Goal: Task Accomplishment & Management: Manage account settings

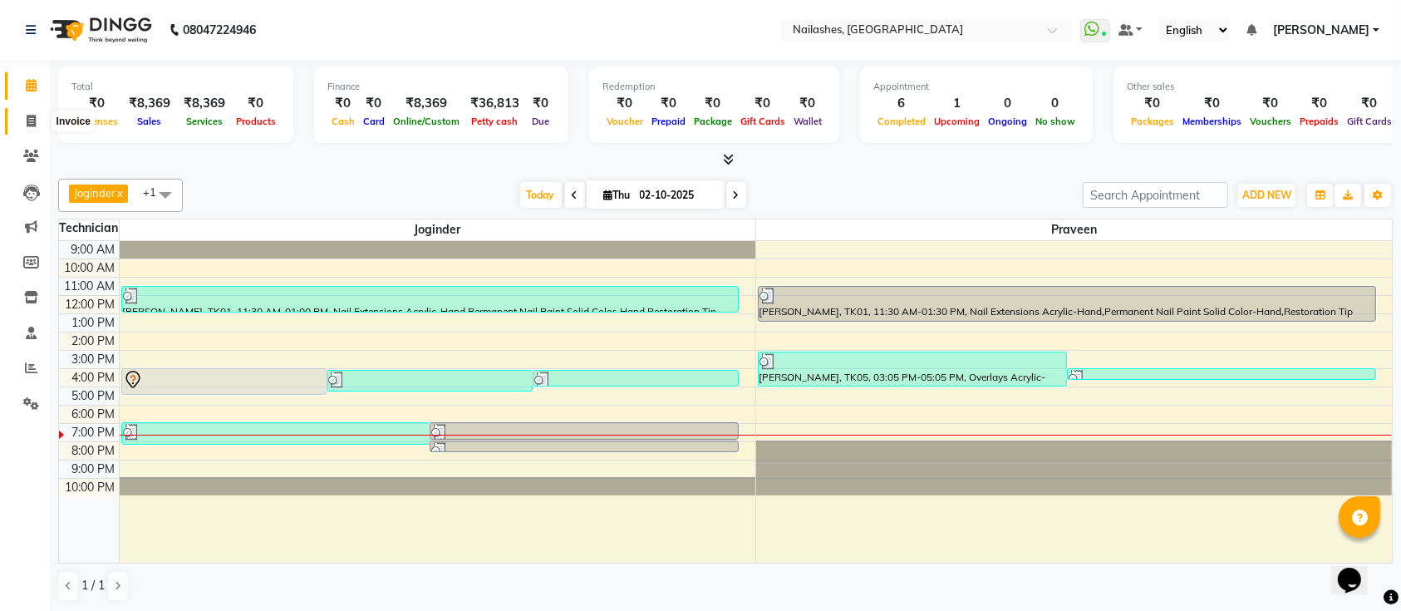
click at [33, 130] on span at bounding box center [31, 121] width 29 height 19
select select "service"
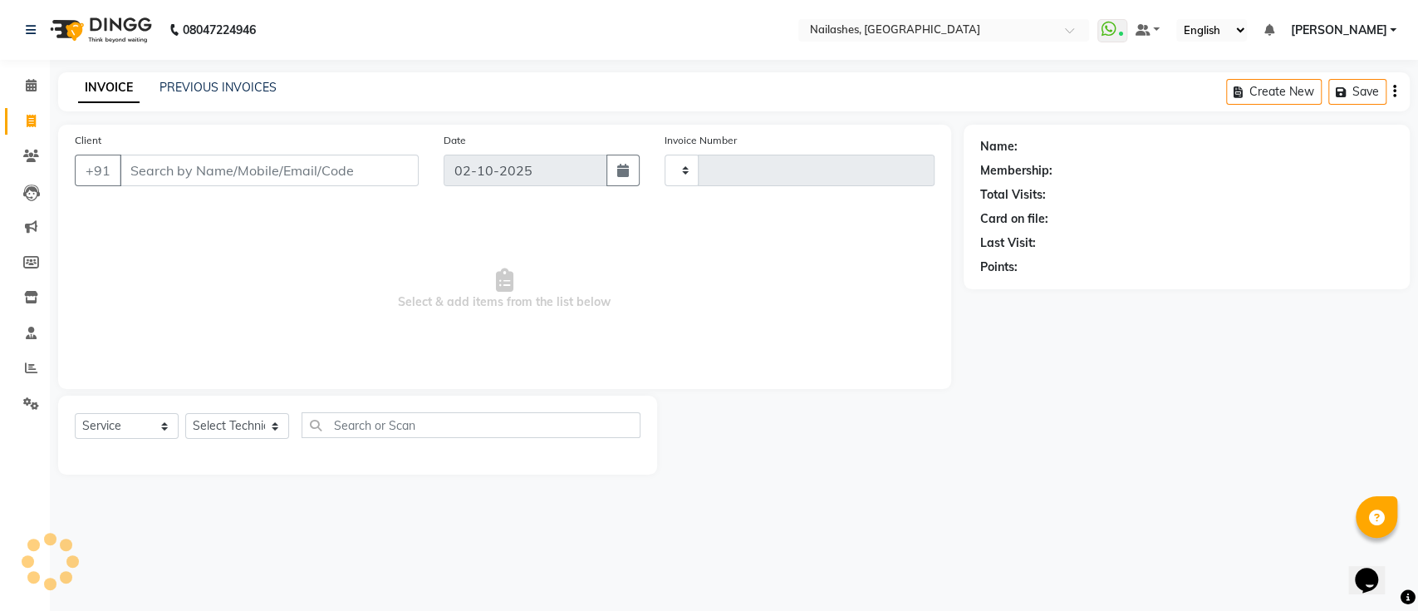
type input "0694"
select select "6187"
click at [255, 429] on select "Select Technician [PERSON_NAME] [PERSON_NAME] [PERSON_NAME] Manager [PERSON_NAM…" at bounding box center [237, 426] width 104 height 26
select select "45596"
click at [185, 413] on select "Select Technician [PERSON_NAME] [PERSON_NAME] [PERSON_NAME] Manager [PERSON_NAM…" at bounding box center [237, 426] width 104 height 26
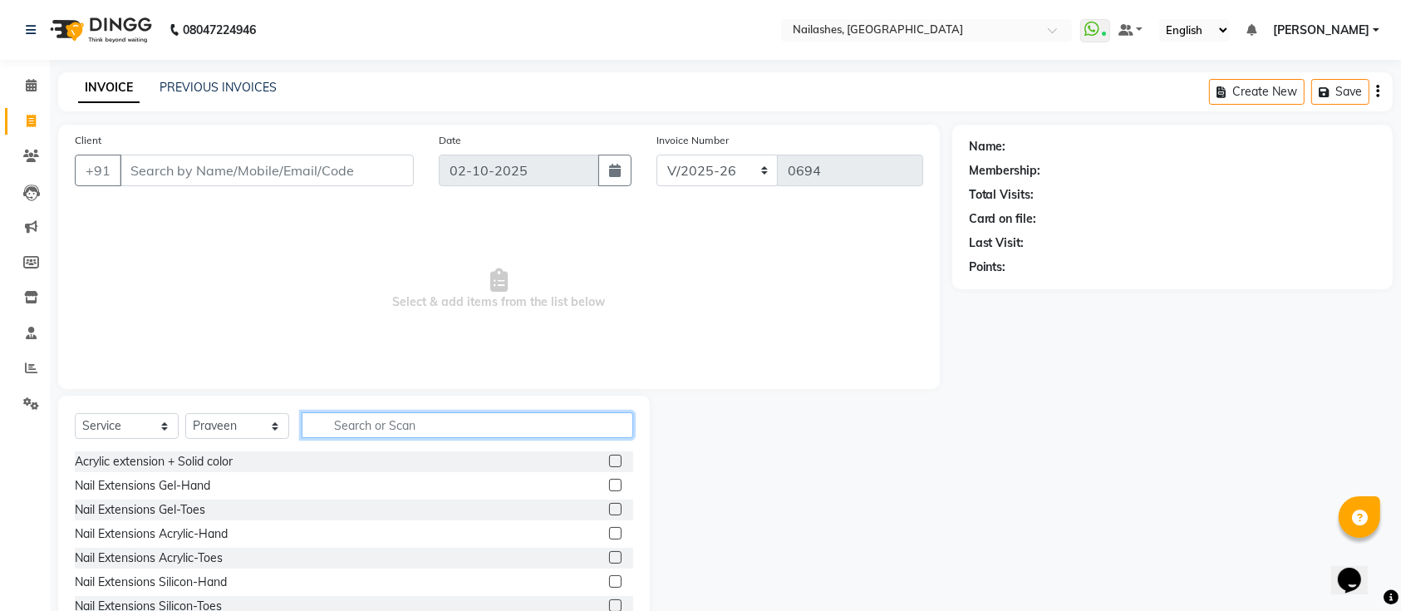
click at [347, 420] on input "text" at bounding box center [468, 425] width 332 height 26
type input "acr"
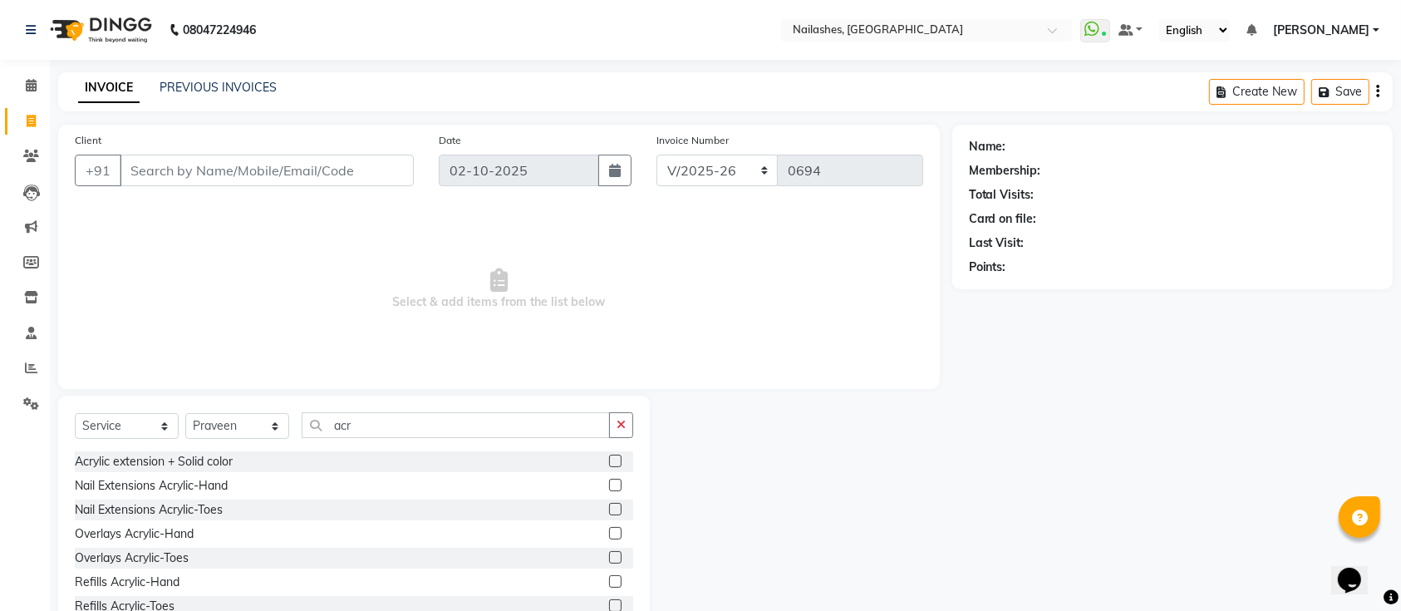
click at [609, 484] on label at bounding box center [615, 485] width 12 height 12
click at [609, 484] on input "checkbox" at bounding box center [614, 485] width 11 height 11
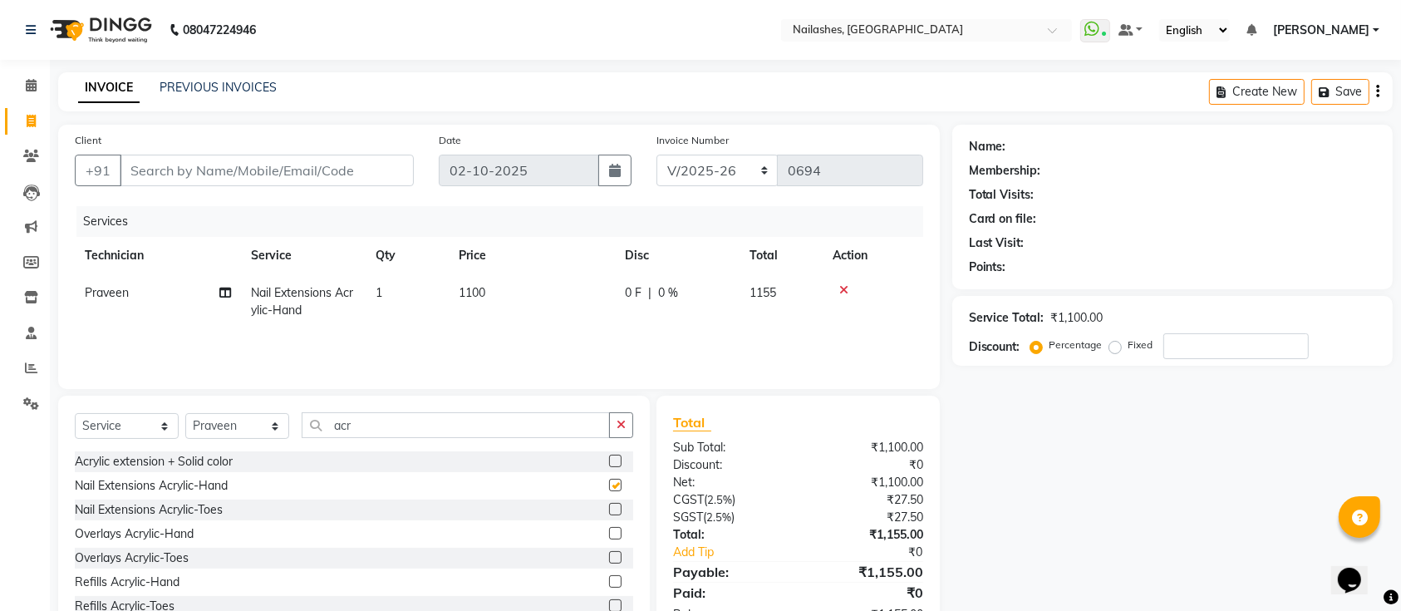
checkbox input "false"
click at [474, 431] on input "acr" at bounding box center [456, 425] width 308 height 26
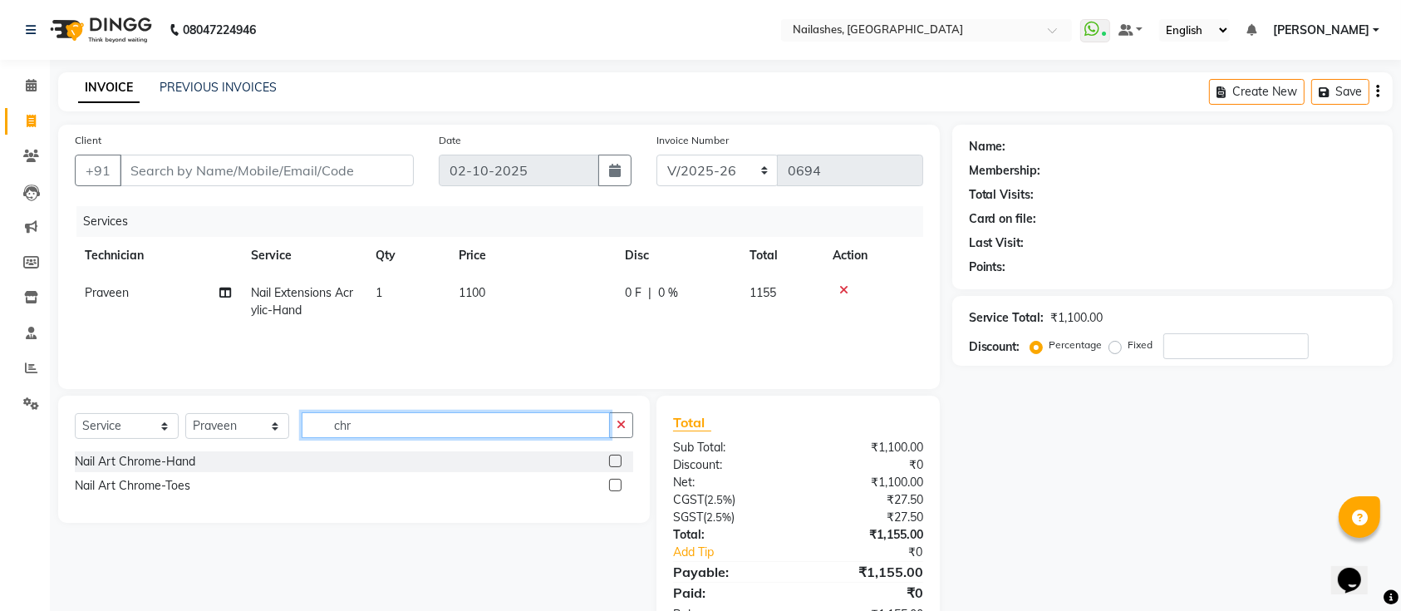
type input "chr"
click at [609, 458] on label at bounding box center [615, 460] width 12 height 12
click at [609, 458] on input "checkbox" at bounding box center [614, 461] width 11 height 11
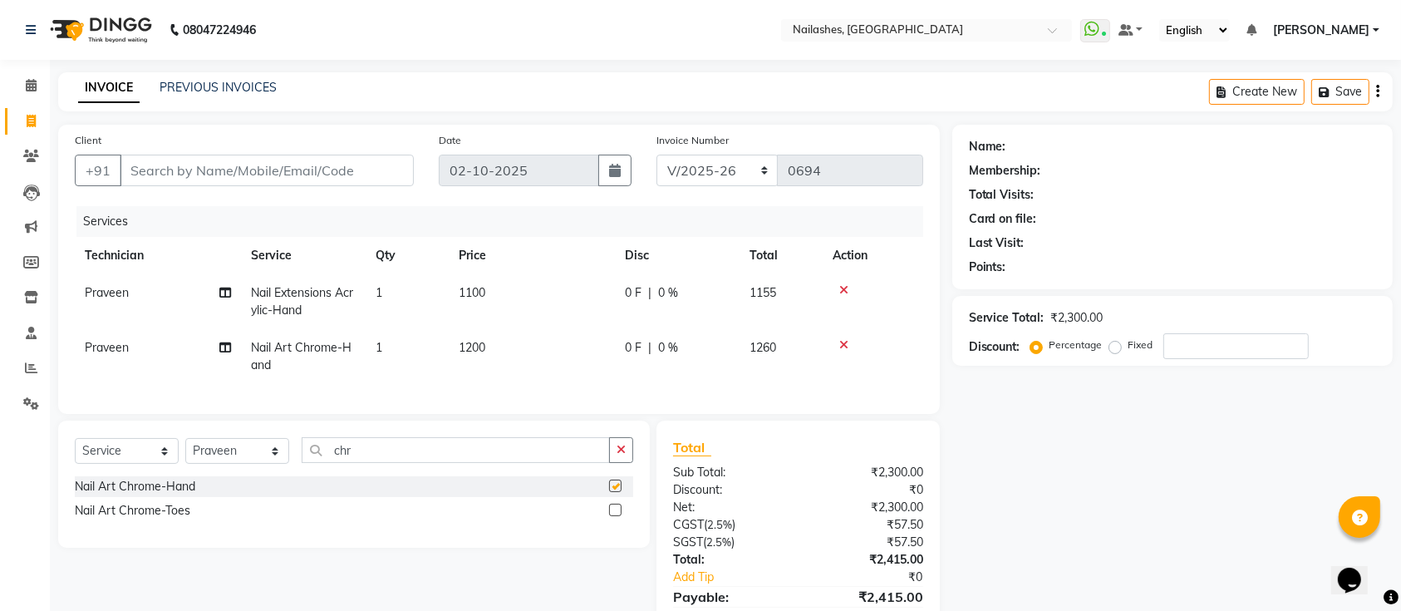
checkbox input "false"
click at [472, 296] on span "1100" at bounding box center [472, 292] width 27 height 15
select select "45596"
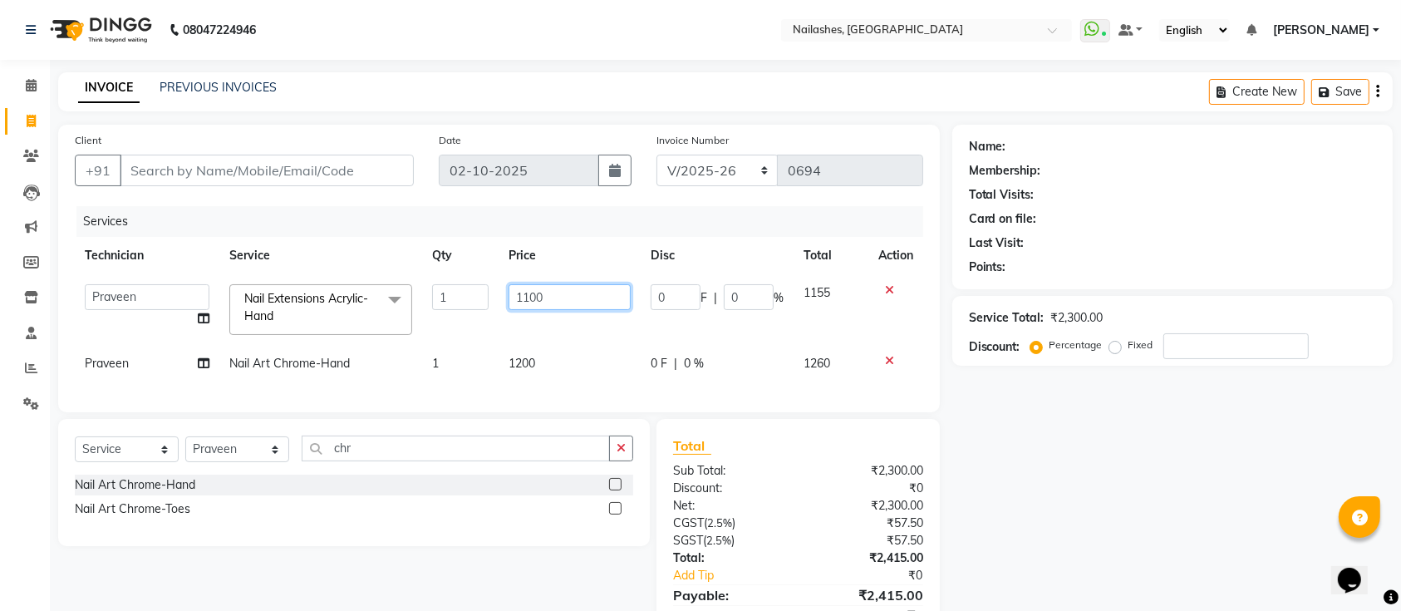
click at [527, 296] on input "1100" at bounding box center [569, 297] width 122 height 26
type input "1000"
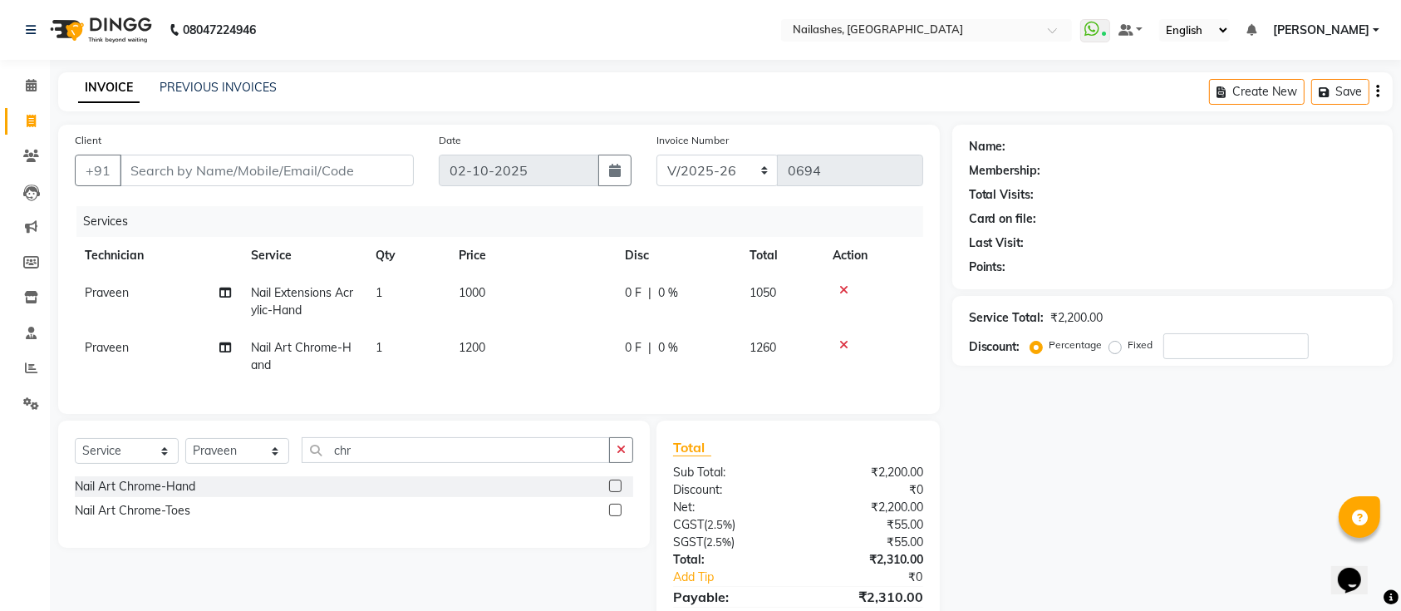
click at [526, 376] on td "1200" at bounding box center [532, 356] width 166 height 55
select select "45596"
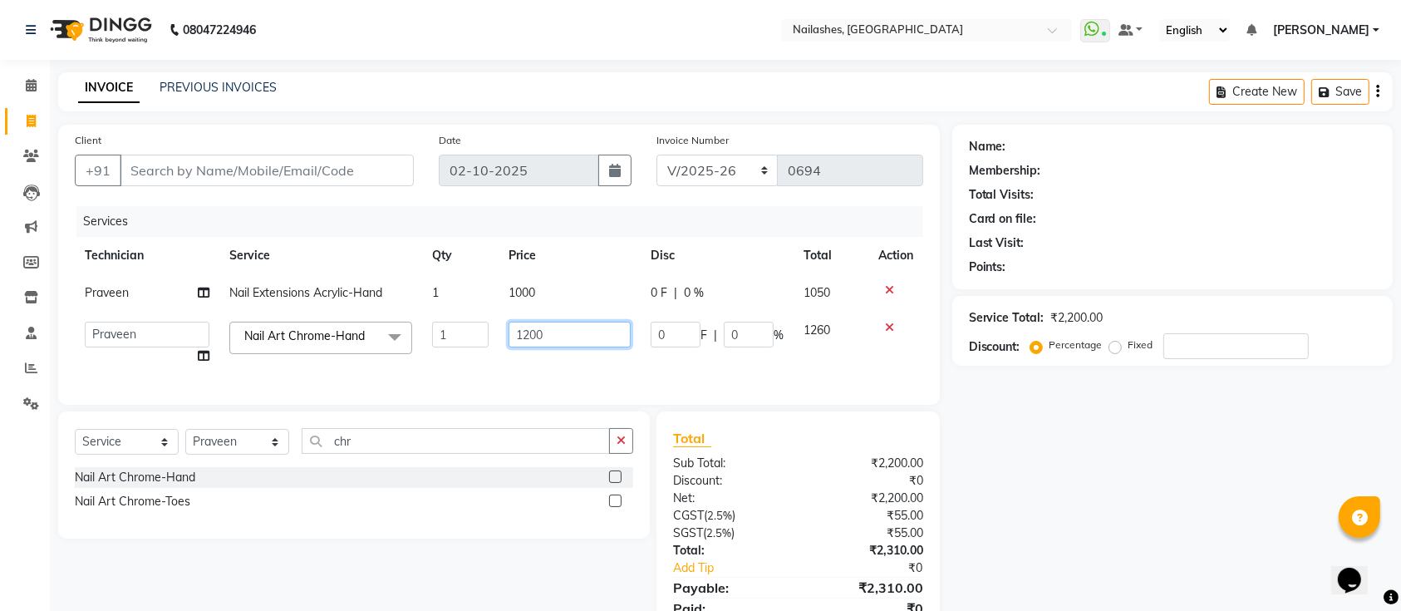
click at [526, 336] on input "1200" at bounding box center [569, 335] width 122 height 26
type input "1000"
click at [551, 346] on input "1000" at bounding box center [569, 335] width 122 height 26
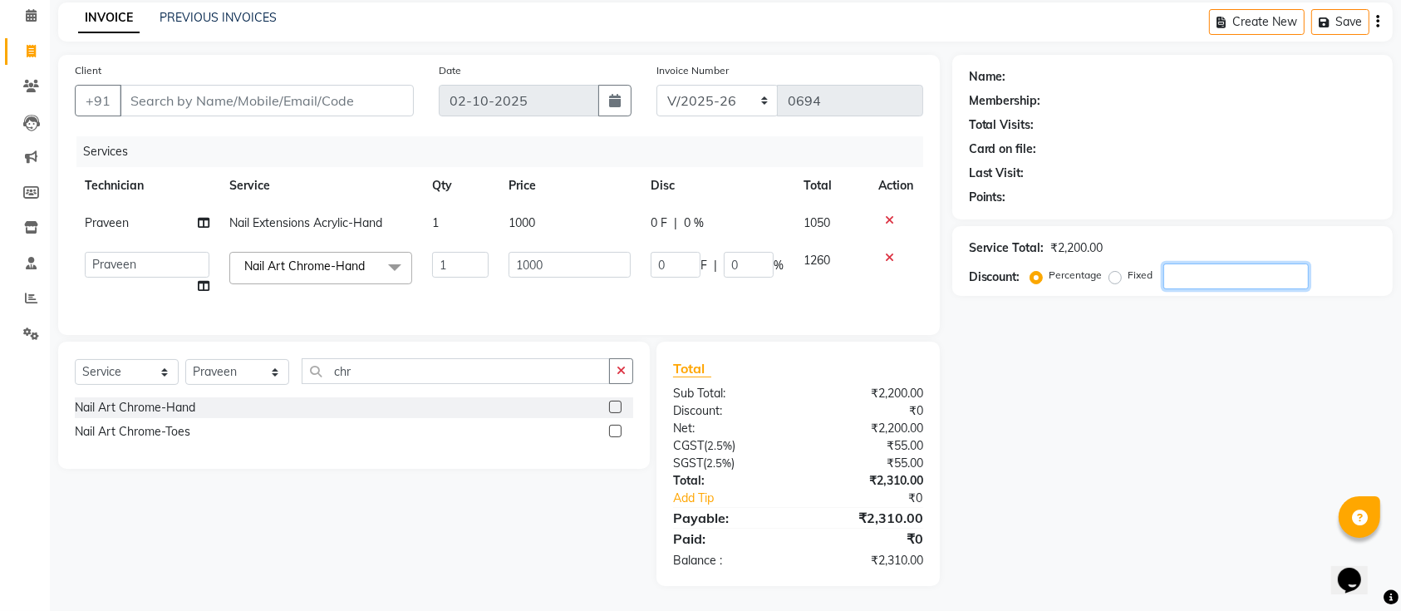
click at [1241, 263] on input "number" at bounding box center [1235, 276] width 145 height 26
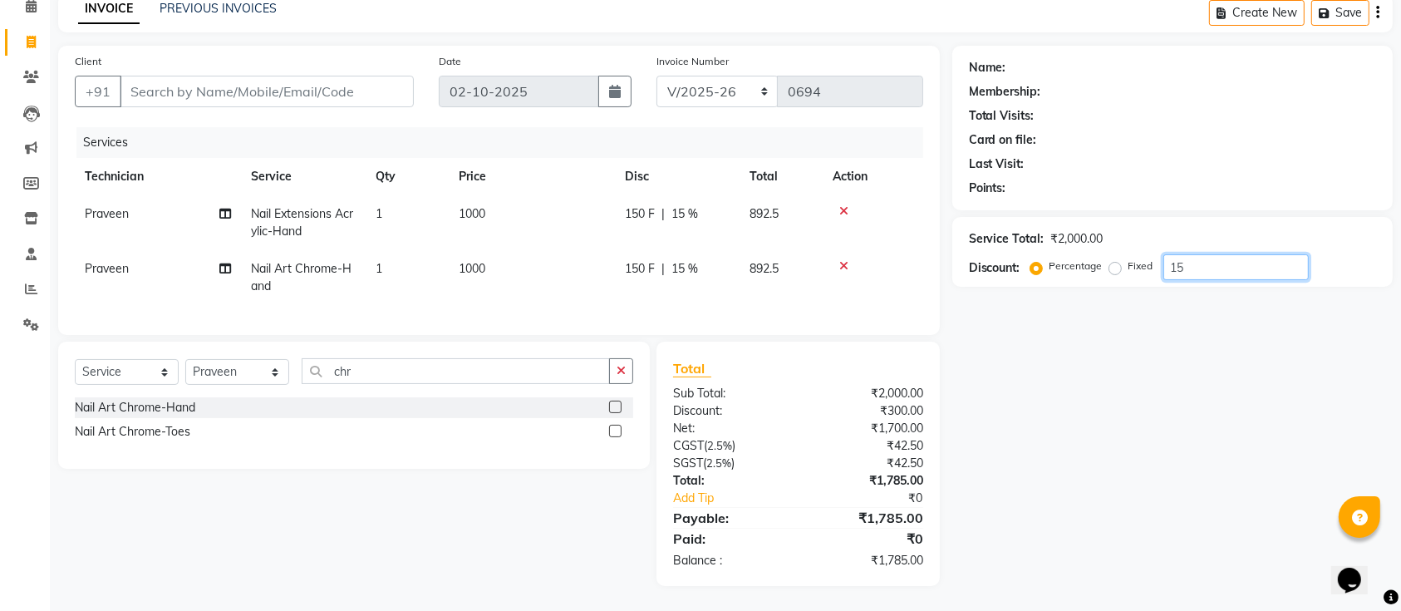
type input "1"
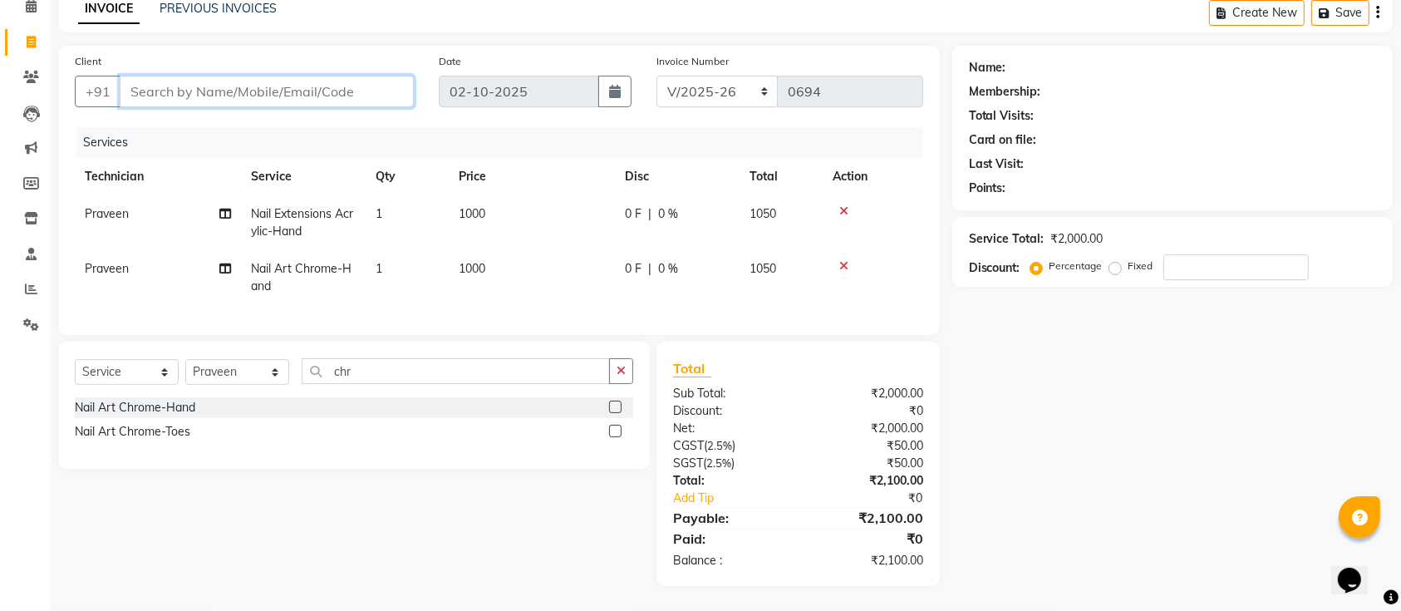
click at [184, 87] on input "Client" at bounding box center [267, 92] width 294 height 32
type input "7"
type input "0"
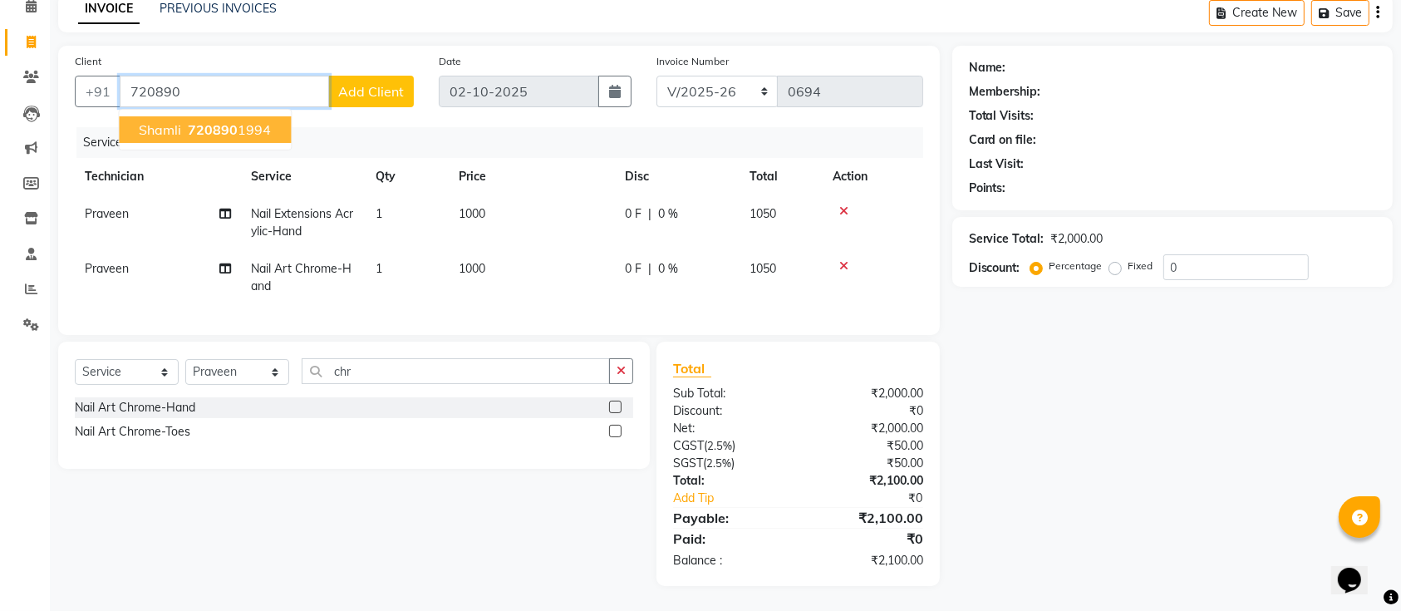
click at [209, 122] on span "720890" at bounding box center [213, 129] width 50 height 17
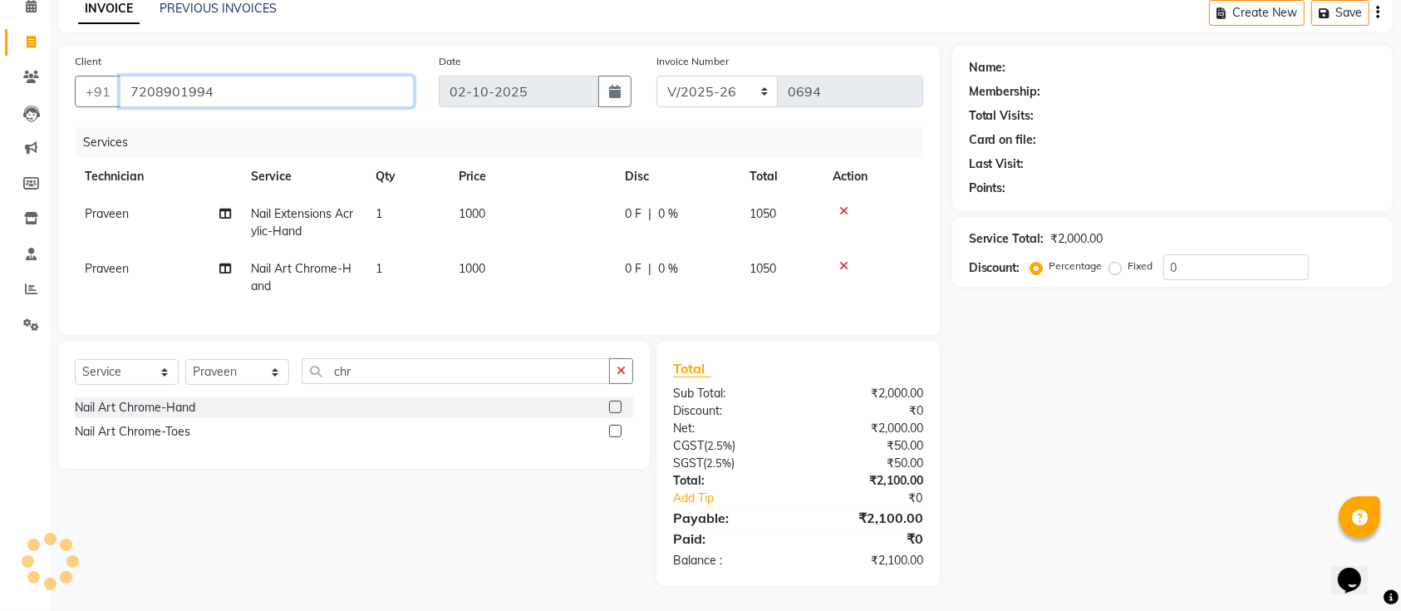
type input "7208901994"
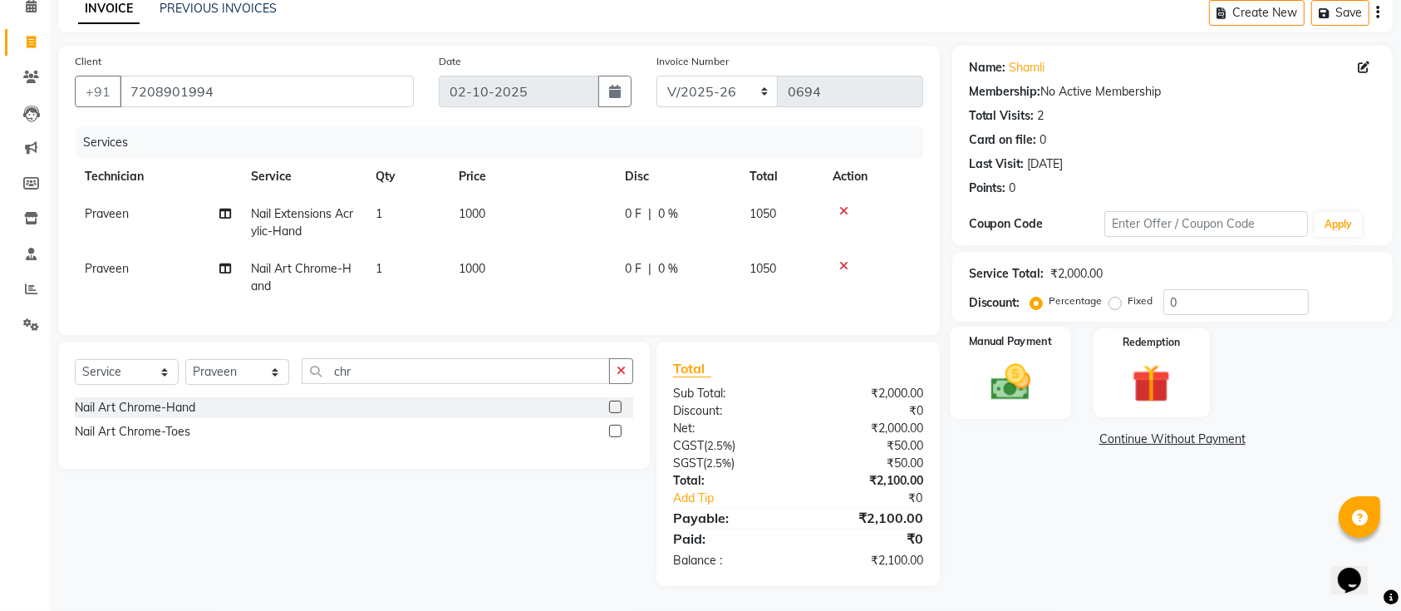
click at [994, 359] on img at bounding box center [1010, 382] width 65 height 46
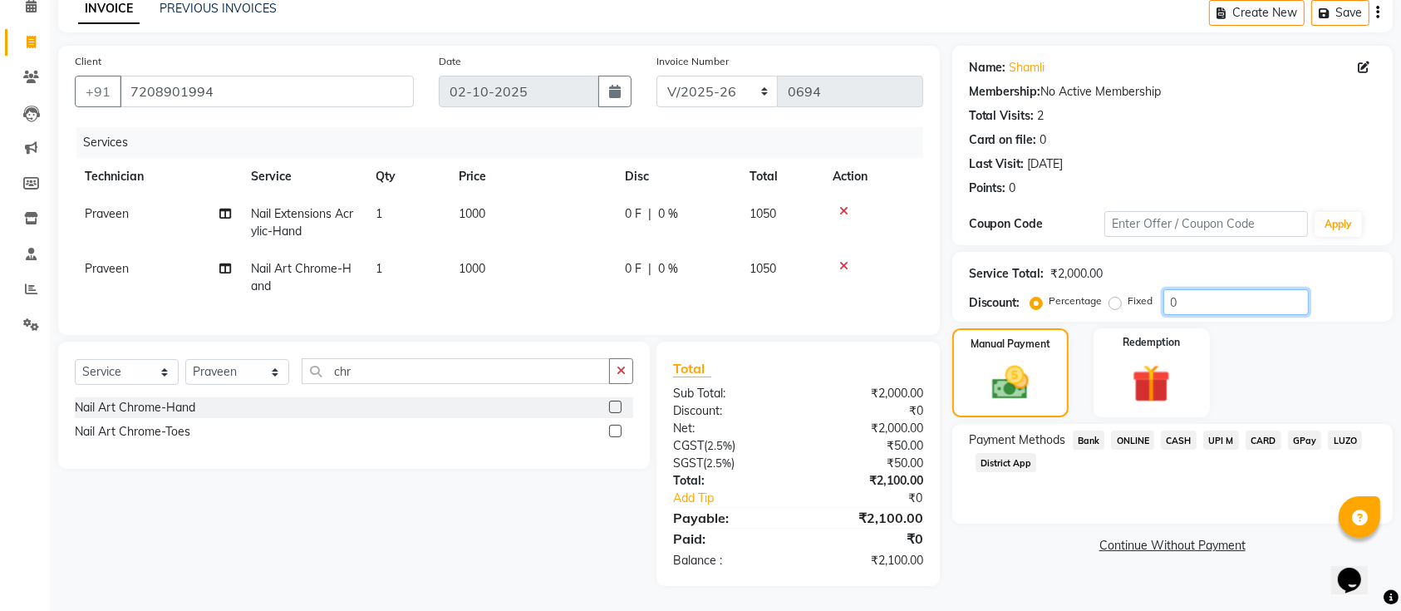
click at [1224, 293] on input "0" at bounding box center [1235, 302] width 145 height 26
type input "15"
click at [1207, 435] on span "UPI M" at bounding box center [1221, 439] width 36 height 19
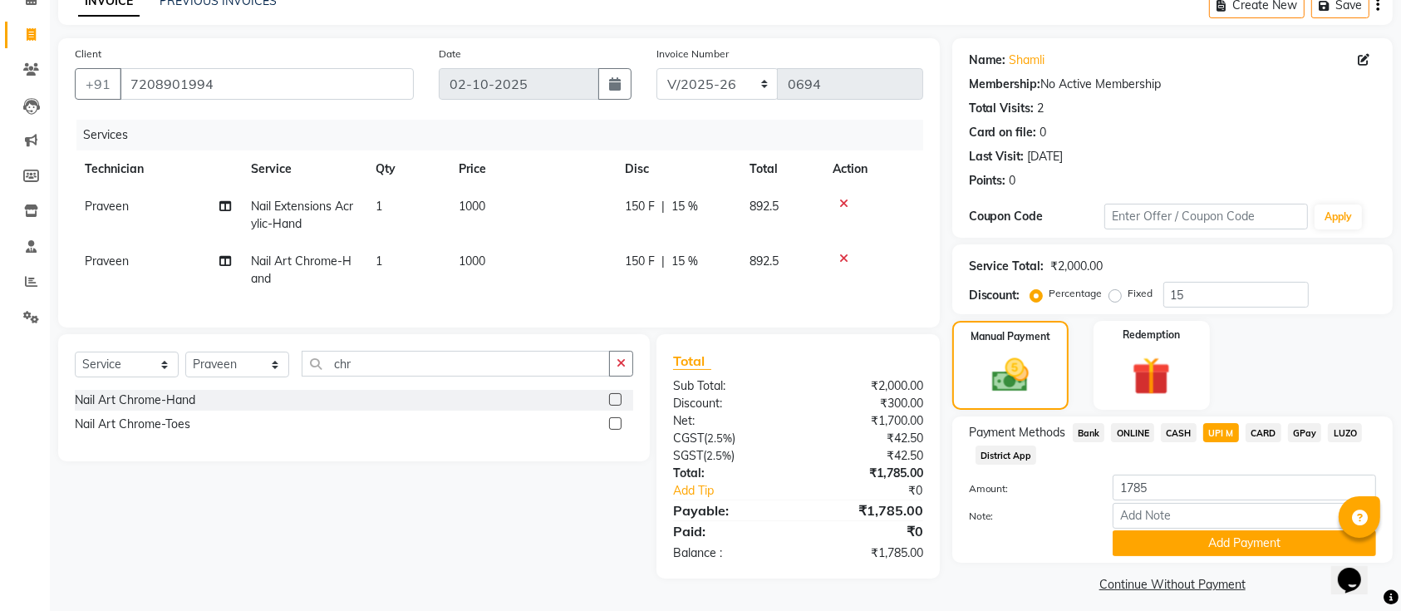
click at [1181, 431] on span "CASH" at bounding box center [1179, 432] width 36 height 19
click at [1135, 433] on span "ONLINE" at bounding box center [1132, 432] width 43 height 19
click at [1194, 530] on button "Add Payment" at bounding box center [1244, 543] width 263 height 26
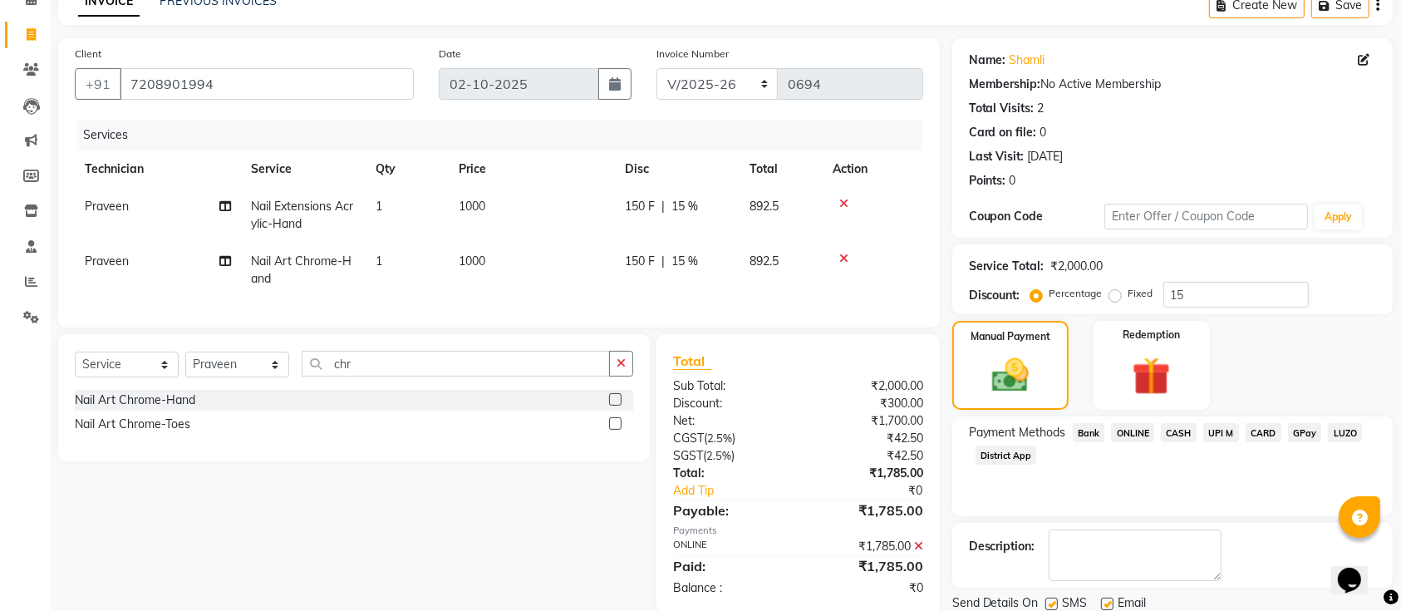
scroll to position [144, 0]
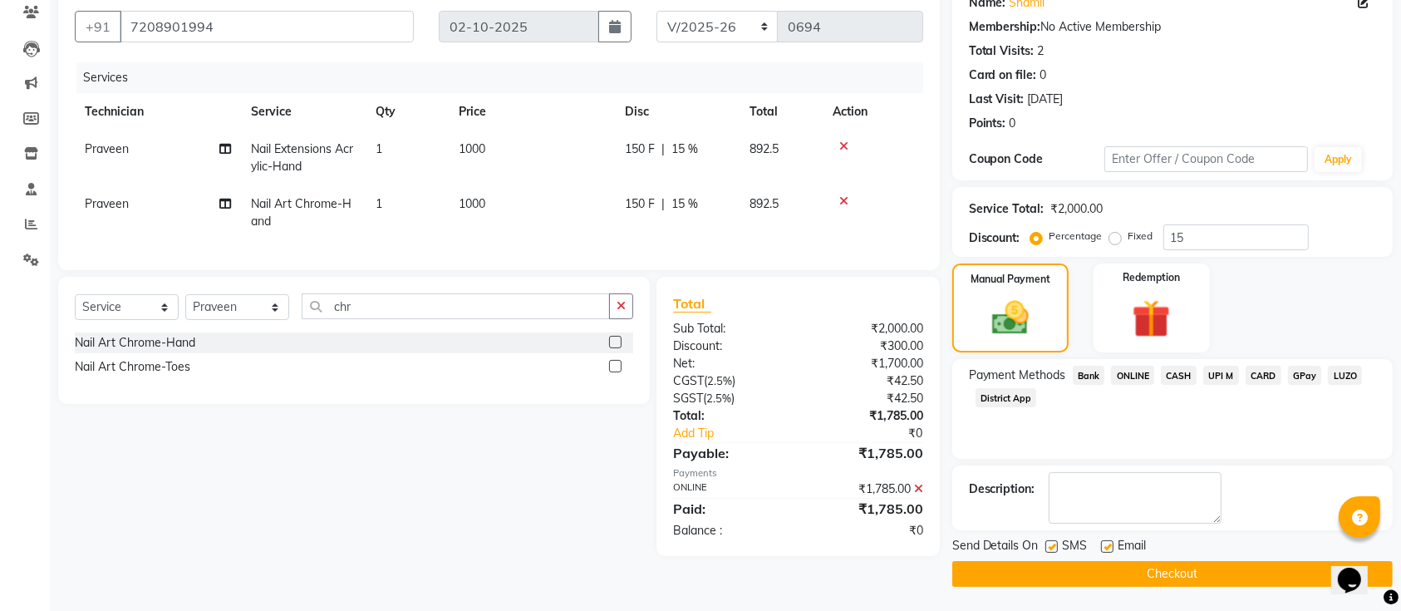
click at [1197, 569] on button "Checkout" at bounding box center [1172, 574] width 440 height 26
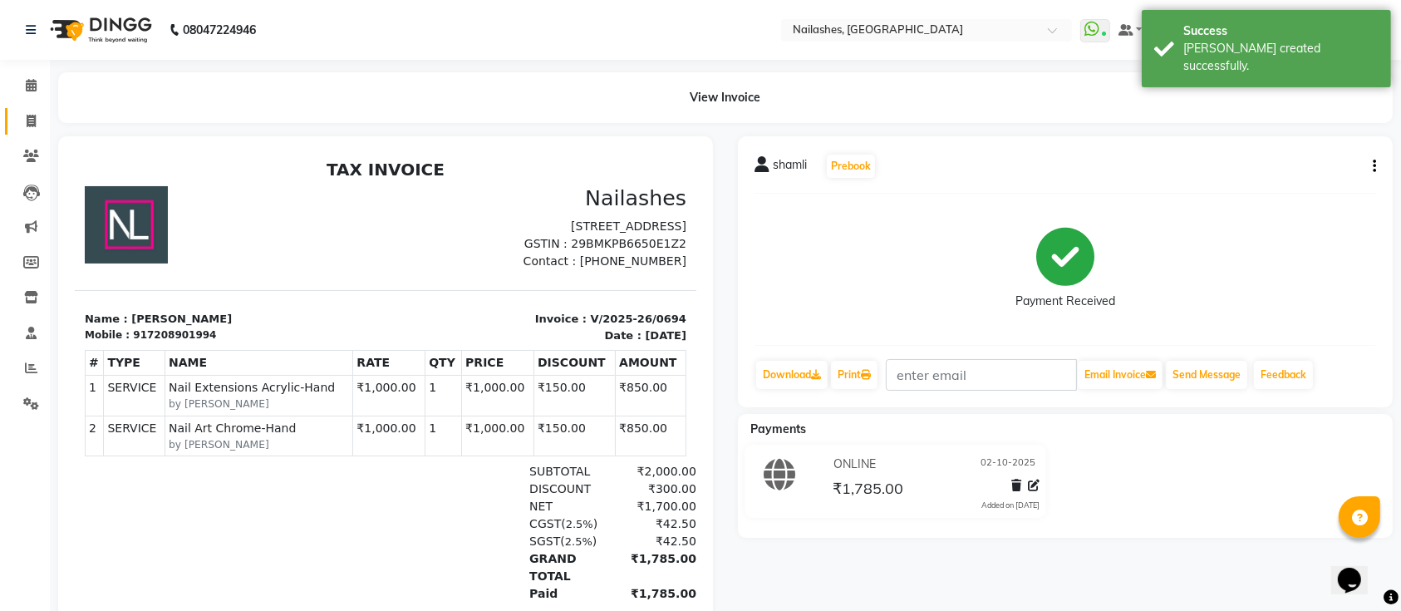
click at [31, 110] on link "Invoice" at bounding box center [25, 121] width 40 height 27
select select "6187"
select select "service"
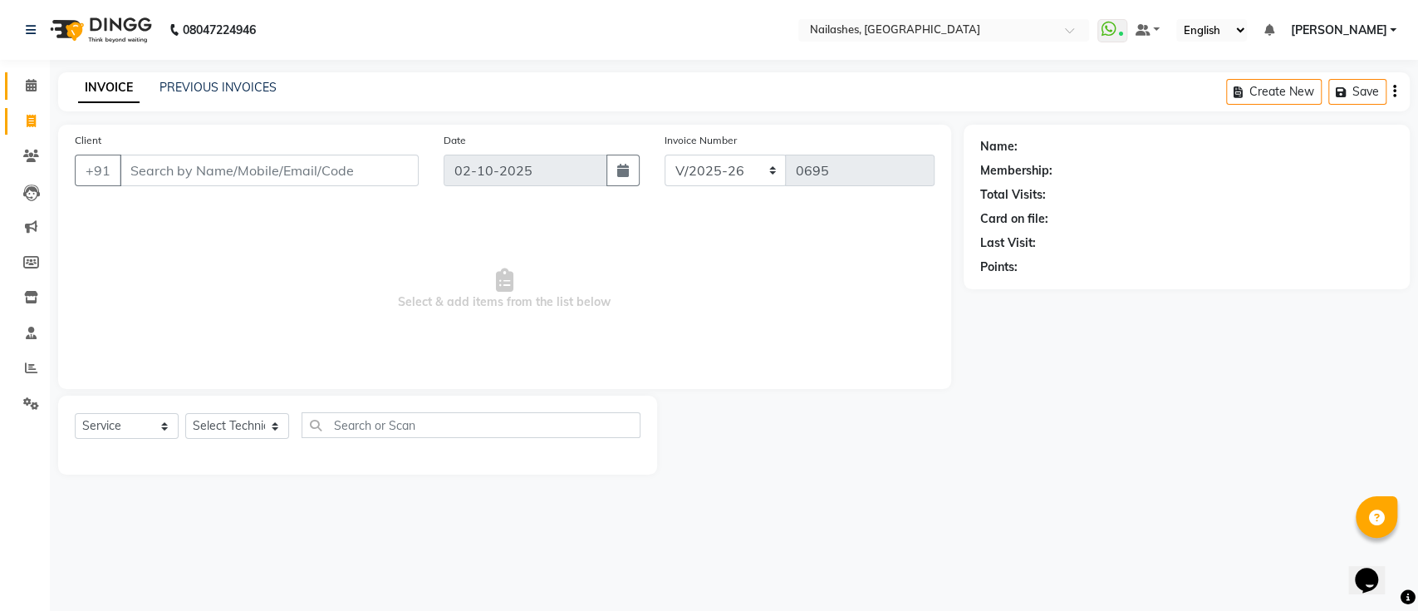
click at [28, 96] on link "Calendar" at bounding box center [25, 85] width 40 height 27
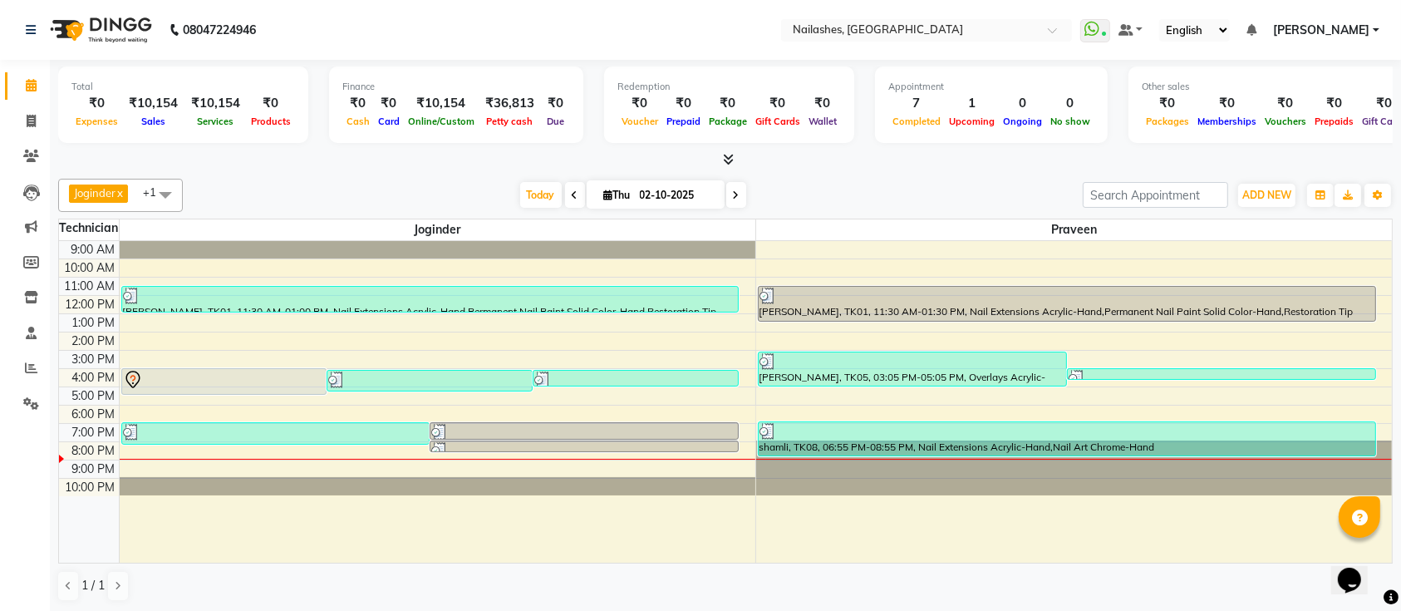
click at [721, 165] on span at bounding box center [725, 159] width 17 height 17
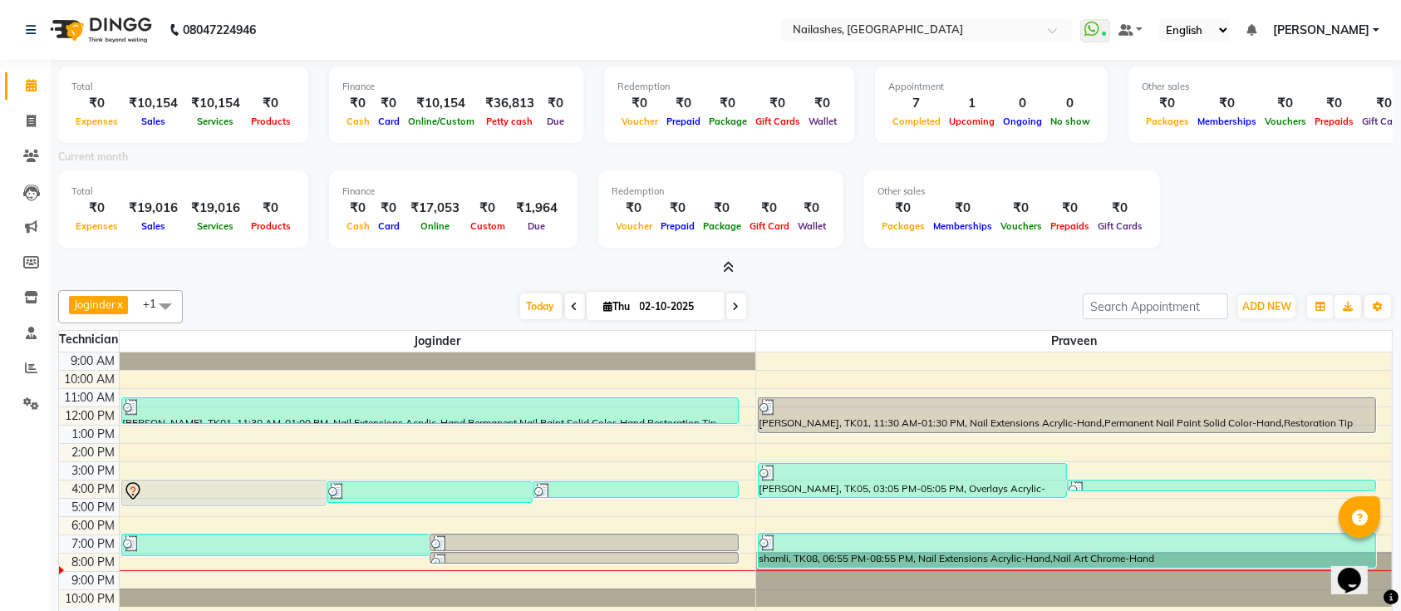
click at [731, 263] on icon at bounding box center [729, 267] width 11 height 12
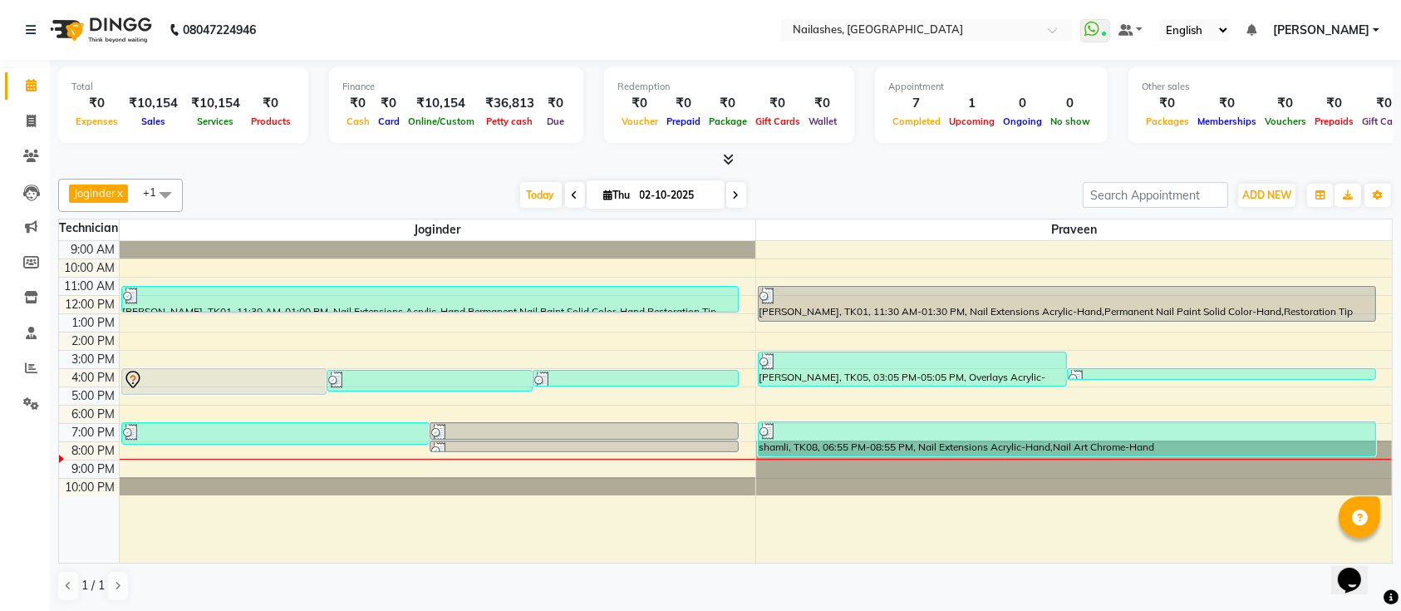
click at [729, 163] on icon at bounding box center [729, 159] width 11 height 12
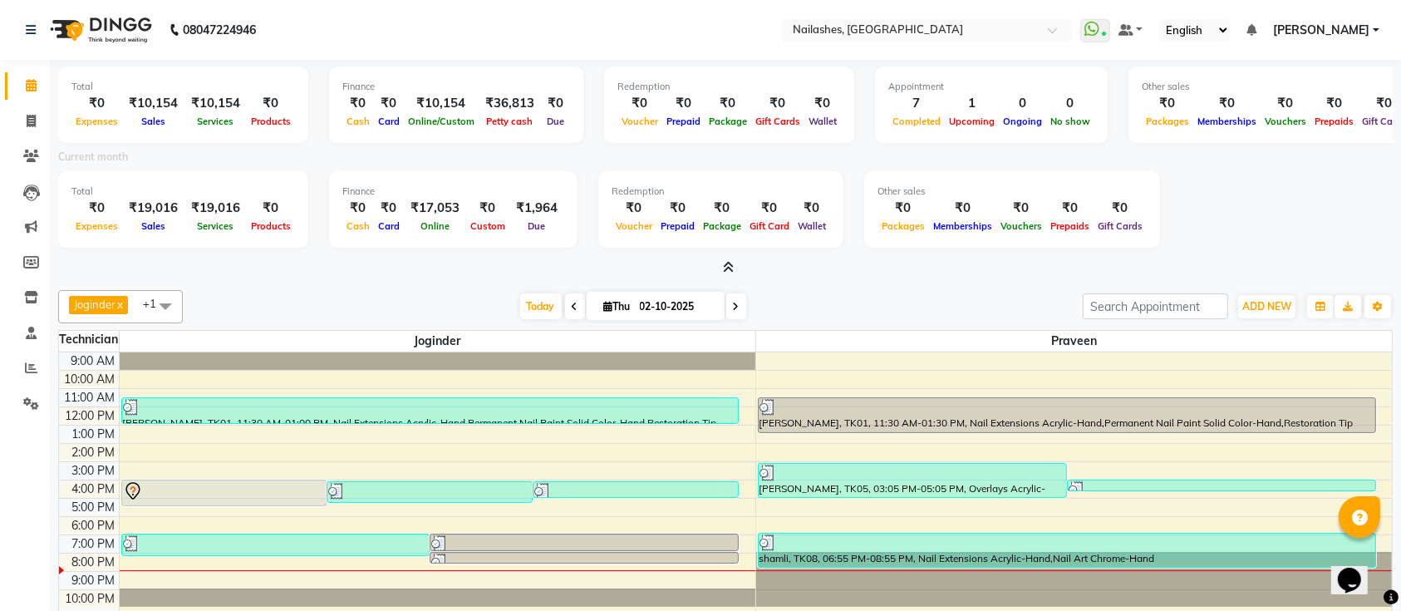
click at [729, 261] on icon at bounding box center [729, 267] width 11 height 12
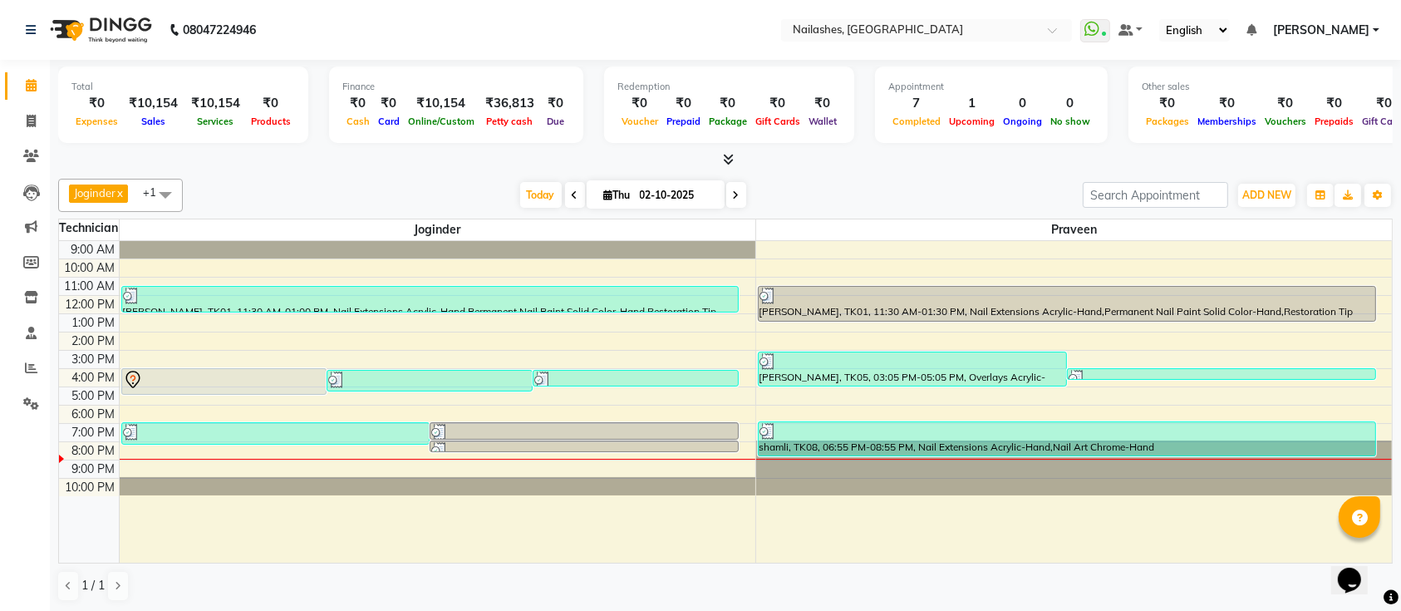
click at [727, 156] on icon at bounding box center [729, 159] width 11 height 12
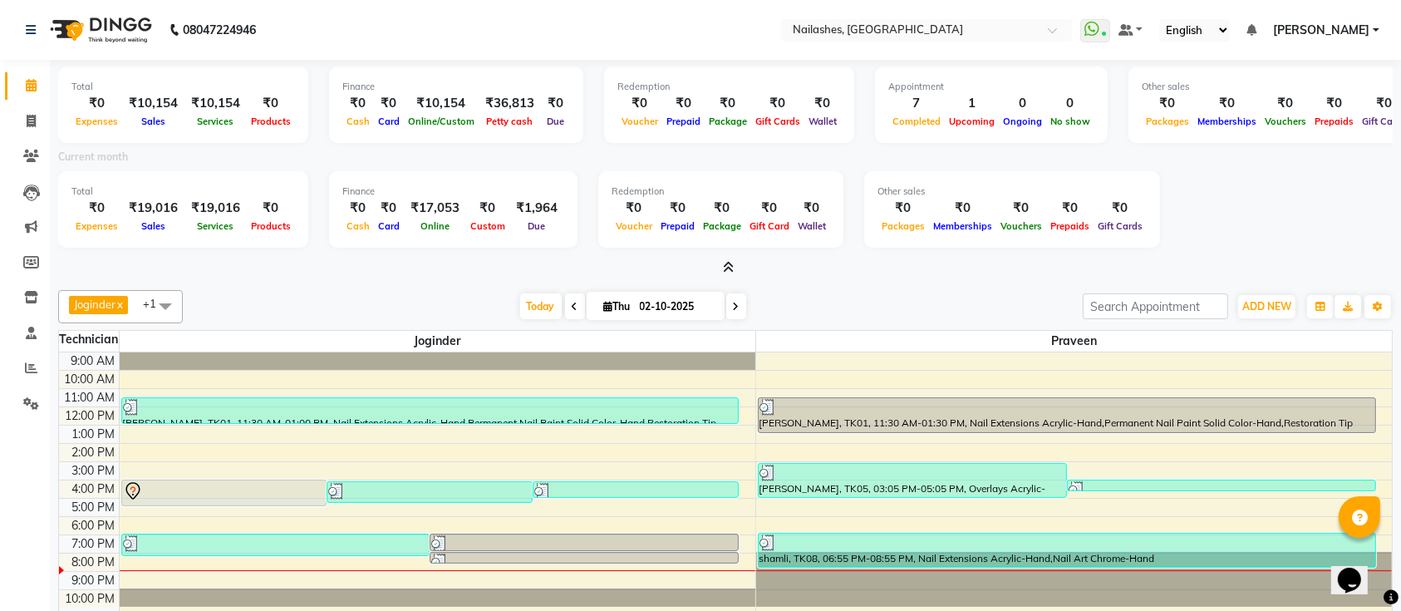
click at [737, 265] on div at bounding box center [725, 267] width 1334 height 17
click at [725, 268] on icon at bounding box center [729, 267] width 11 height 12
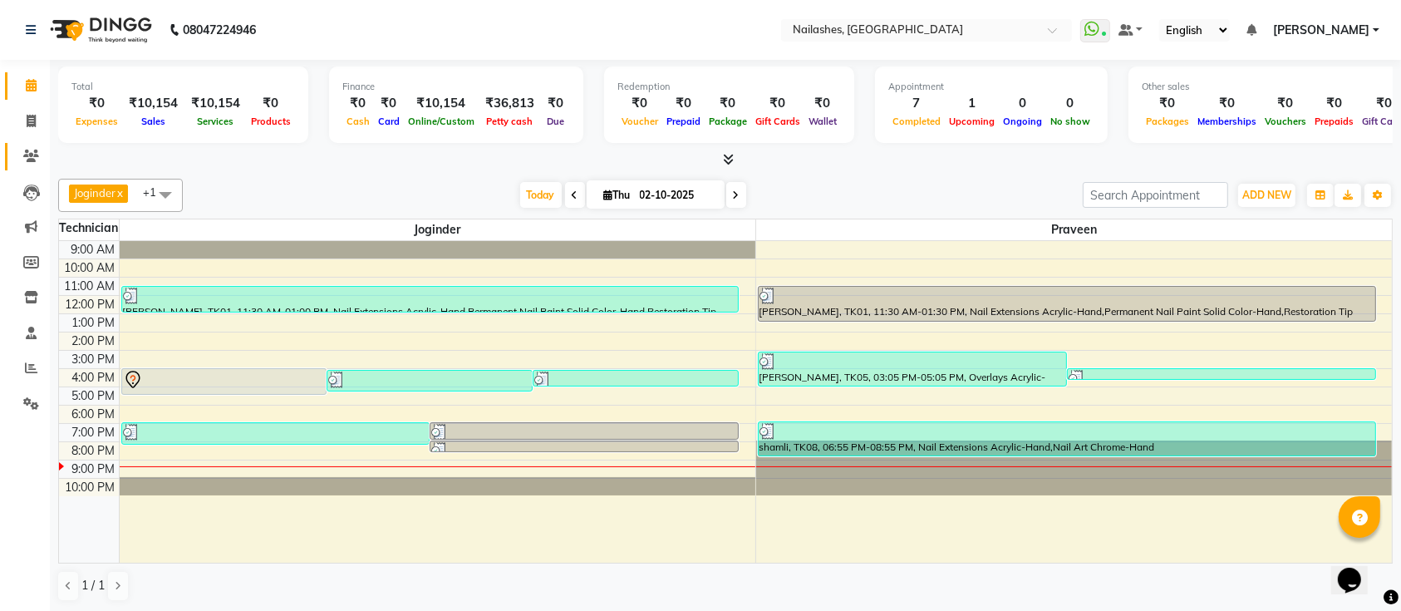
click at [9, 150] on link "Clients" at bounding box center [25, 156] width 40 height 27
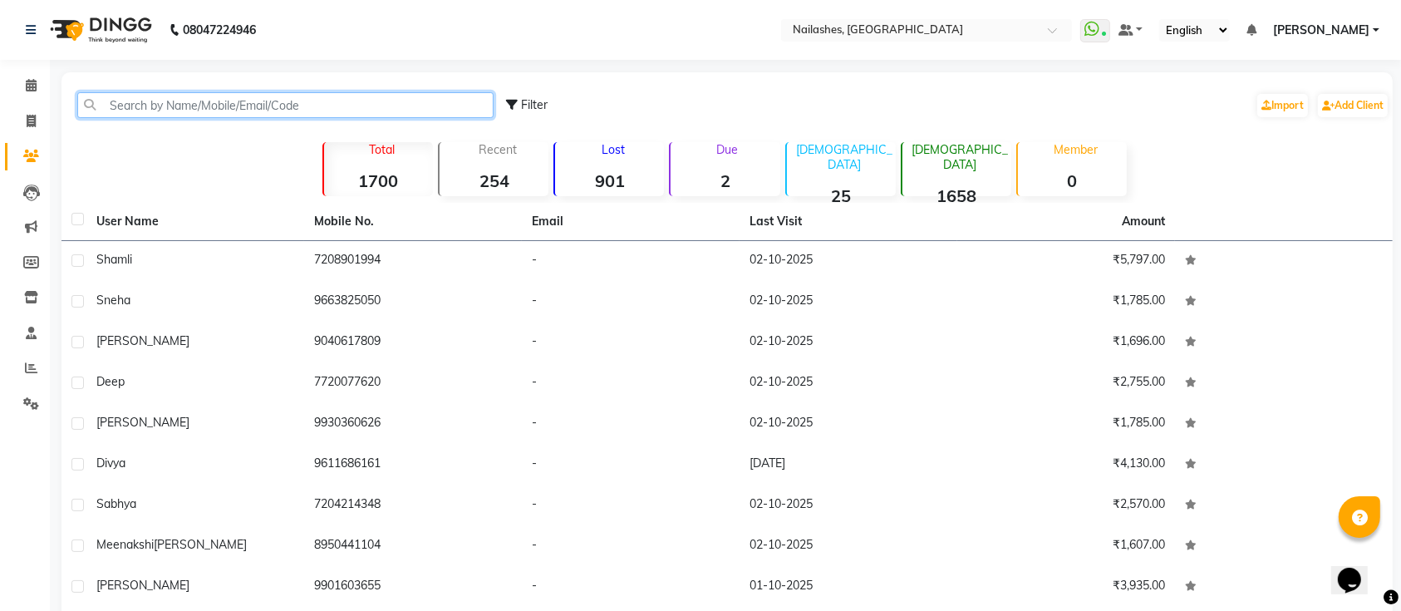
click at [240, 105] on input "text" at bounding box center [285, 105] width 416 height 26
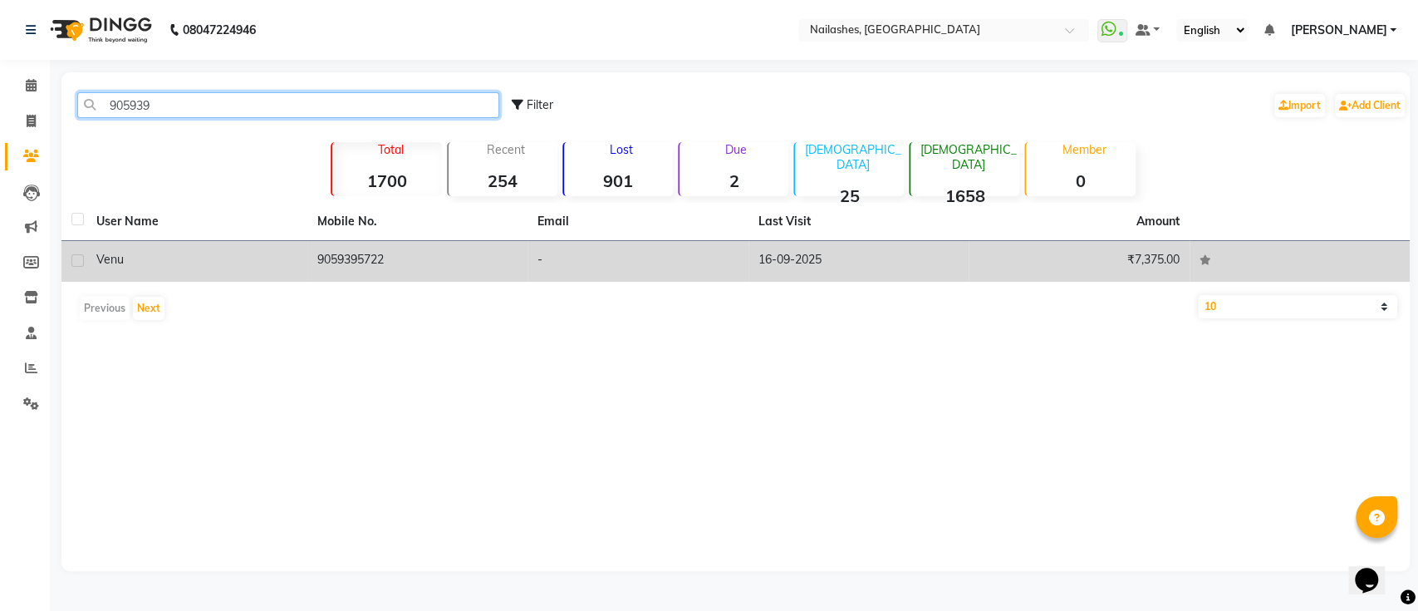
type input "905939"
click at [635, 267] on td "-" at bounding box center [638, 261] width 221 height 41
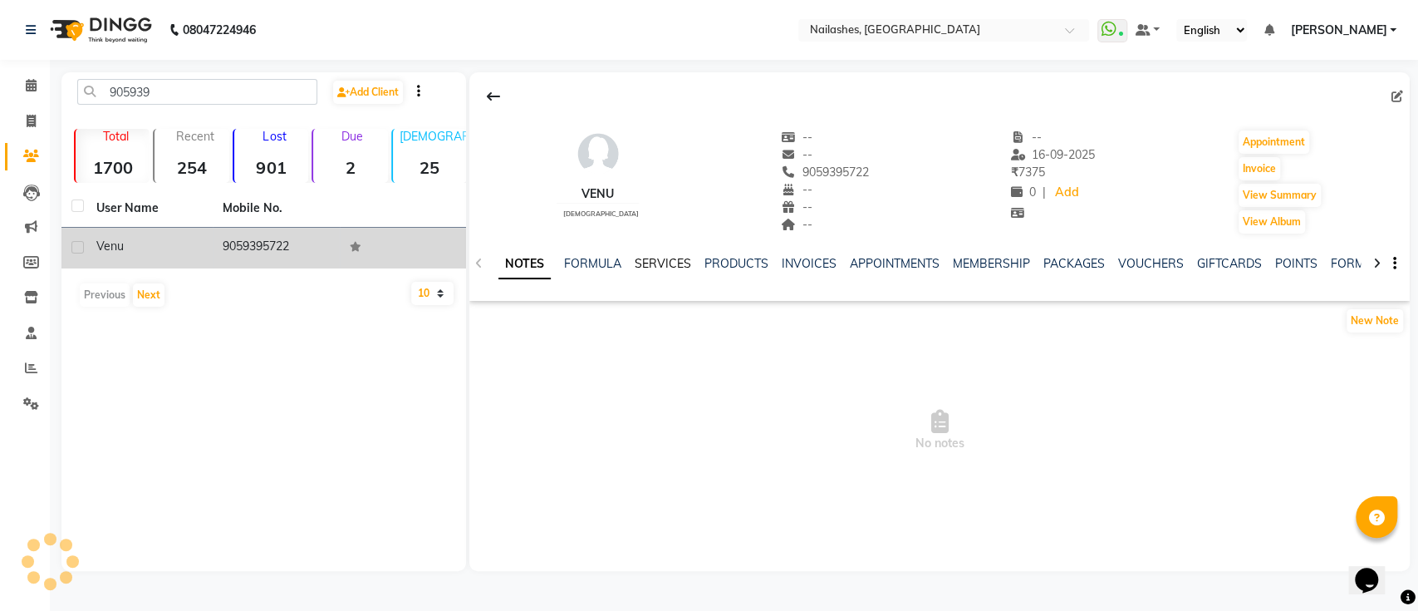
click at [657, 263] on link "SERVICES" at bounding box center [663, 263] width 56 height 15
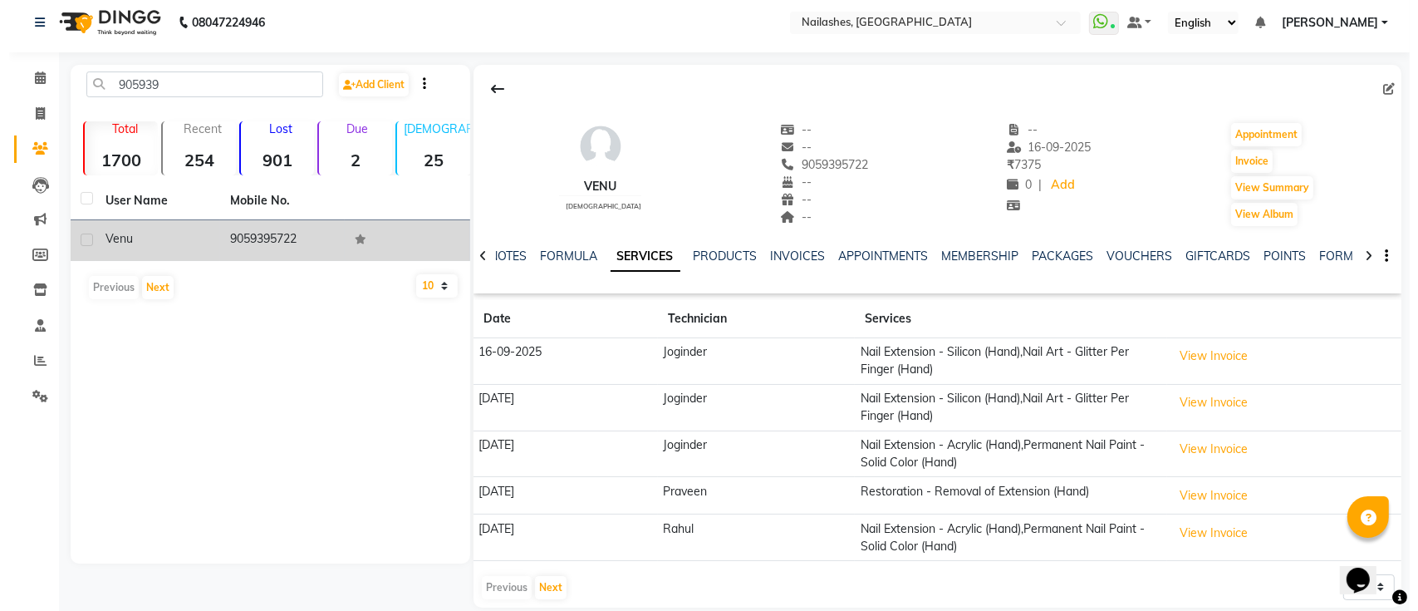
scroll to position [10, 0]
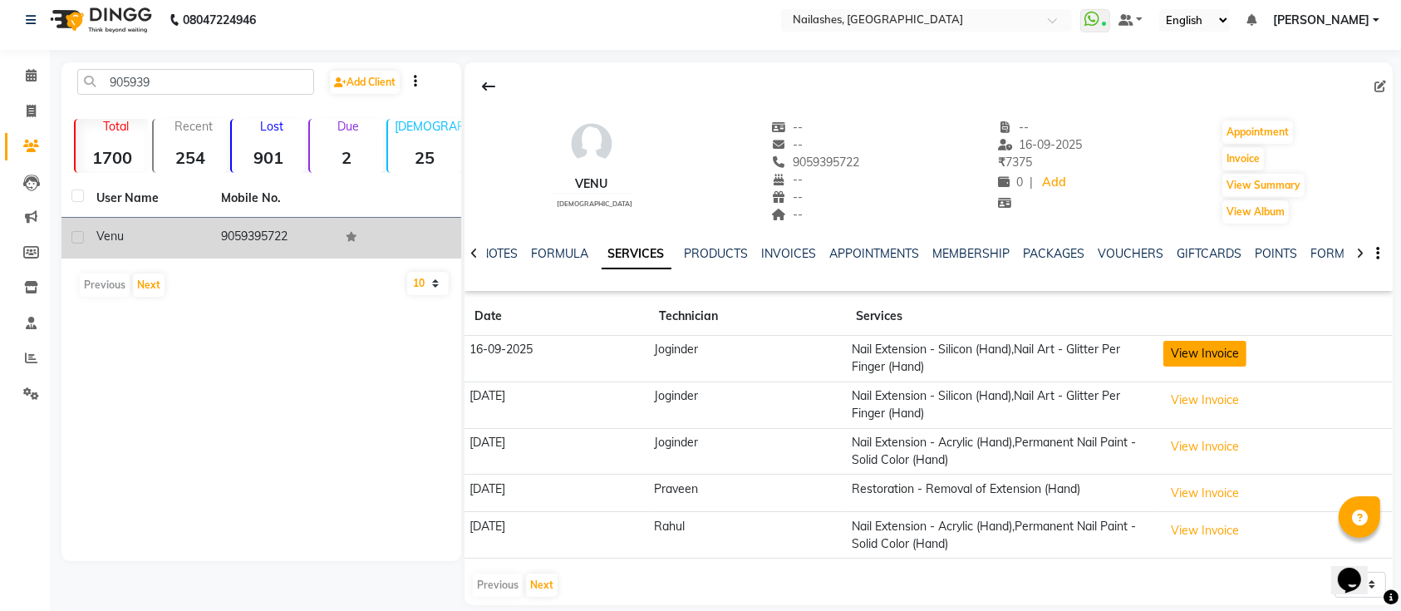
click at [1176, 346] on button "View Invoice" at bounding box center [1204, 354] width 83 height 26
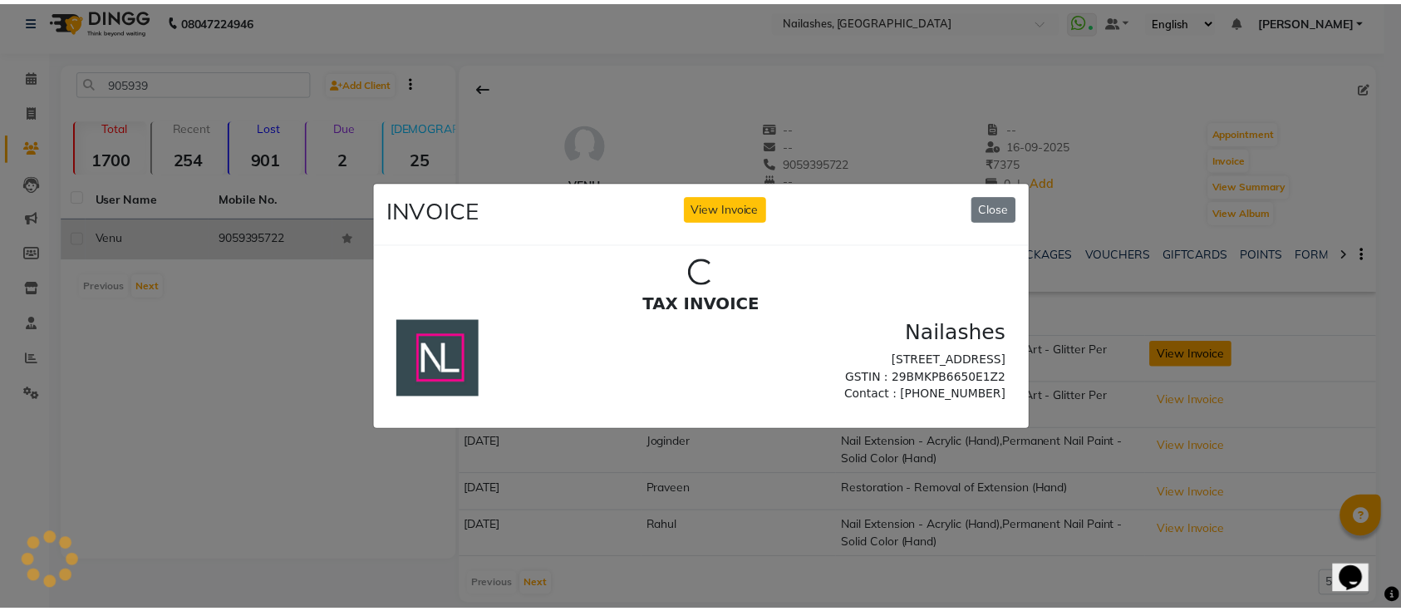
scroll to position [0, 0]
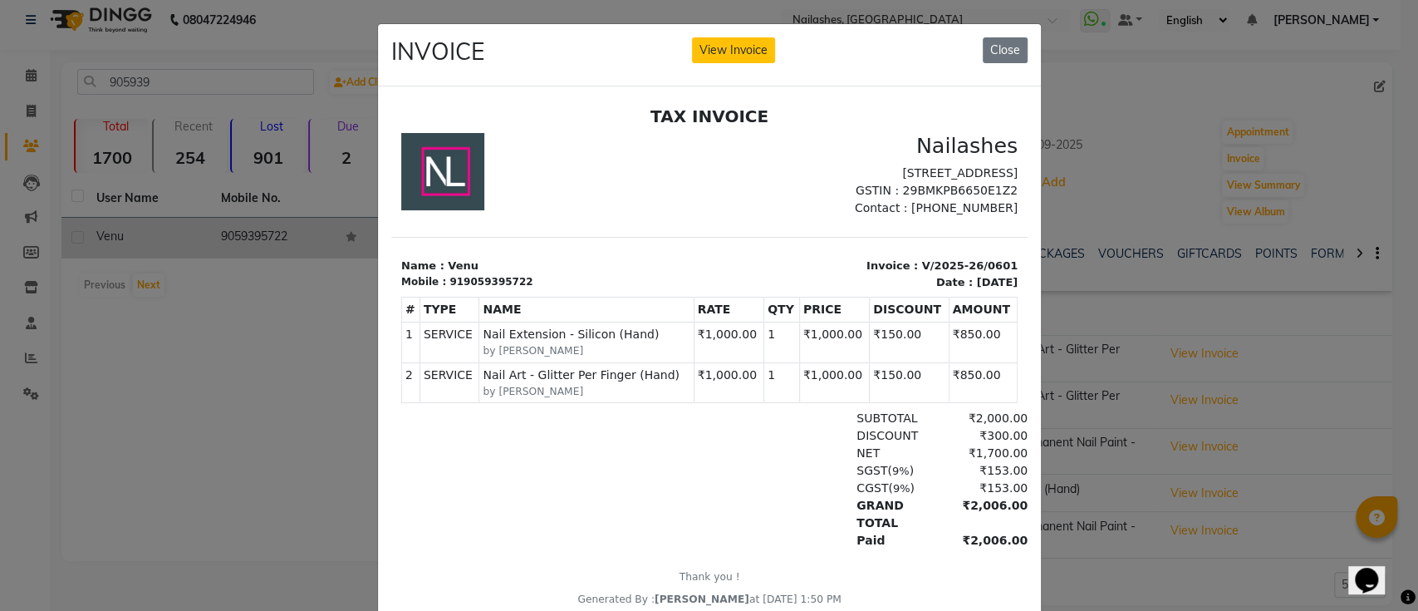
click at [1098, 133] on ngb-modal-window "INVOICE View Invoice Close" at bounding box center [709, 305] width 1418 height 611
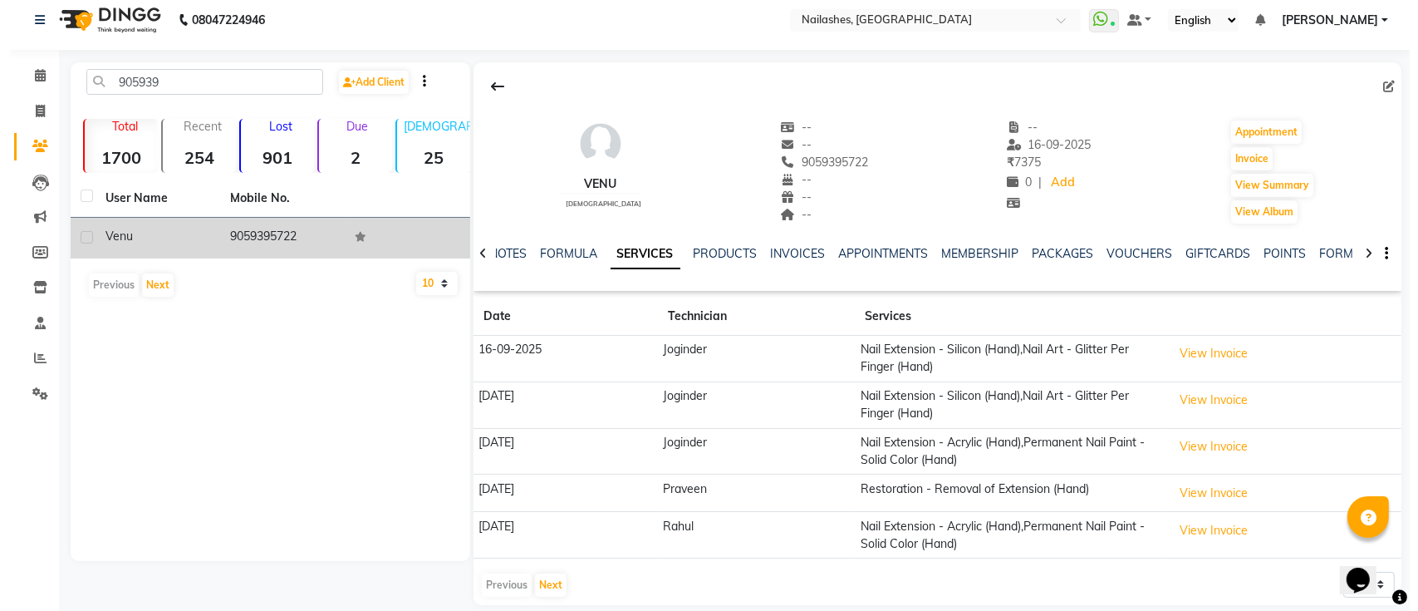
scroll to position [27, 0]
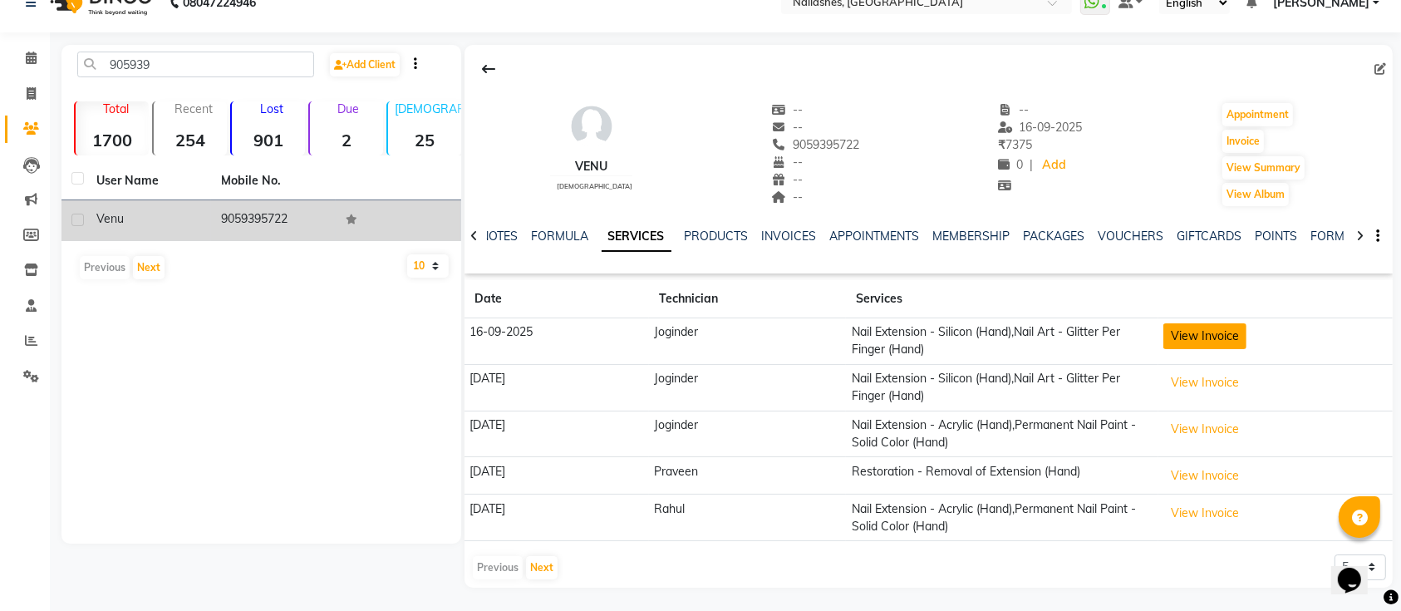
click at [1211, 343] on button "View Invoice" at bounding box center [1204, 336] width 83 height 26
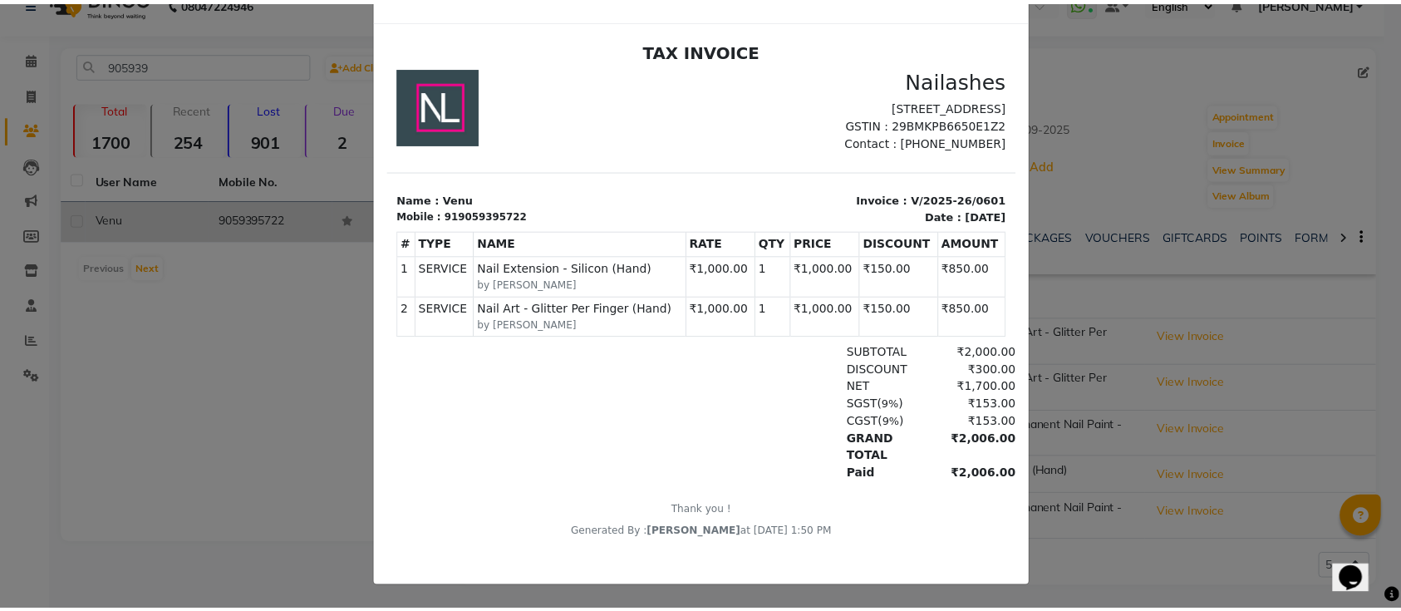
scroll to position [0, 0]
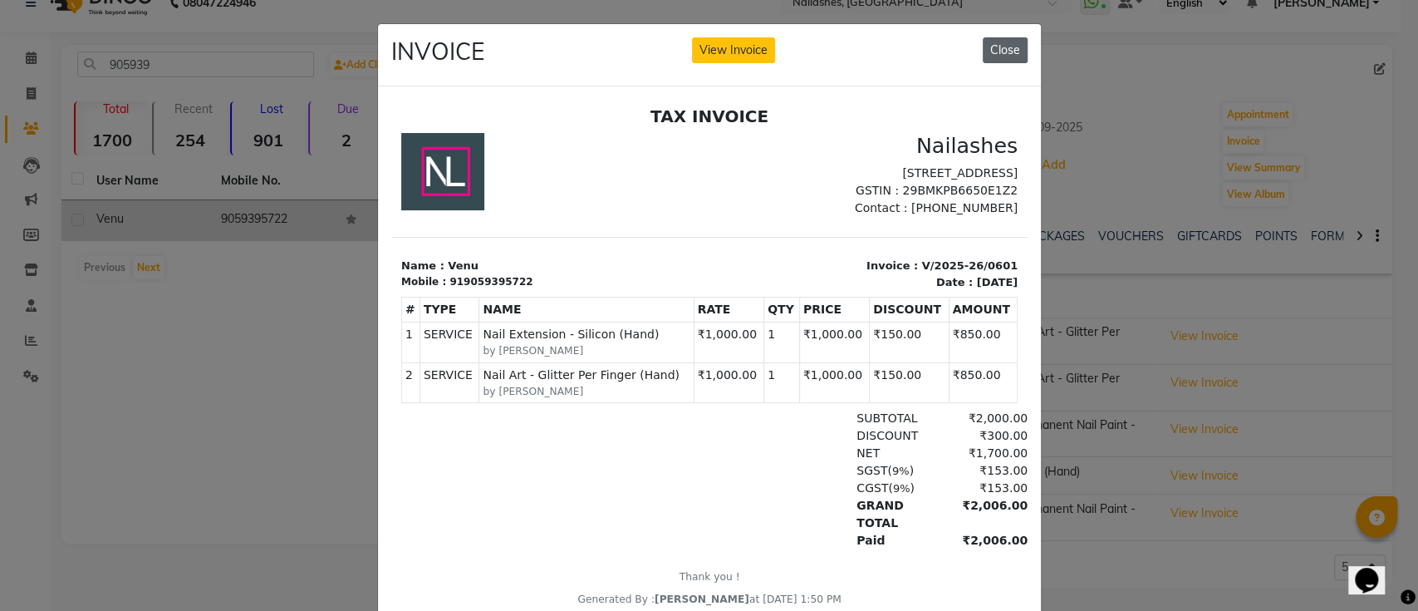
click at [1006, 49] on button "Close" at bounding box center [1005, 50] width 45 height 26
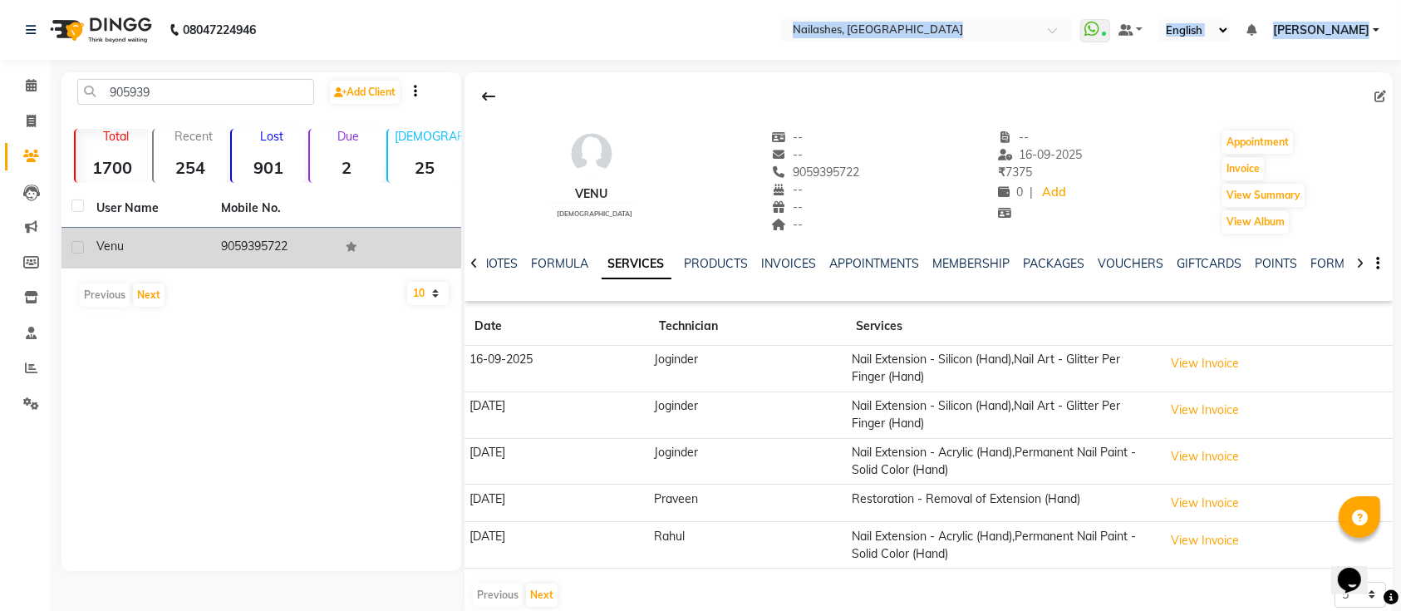
drag, startPoint x: 0, startPoint y: 38, endPoint x: 319, endPoint y: -114, distance: 353.4
click at [319, 0] on html "08047224946 Select Location × [GEOGRAPHIC_DATA] WhatsApp Status ✕ Status: Conne…" at bounding box center [700, 305] width 1401 height 611
